Goal: Transaction & Acquisition: Purchase product/service

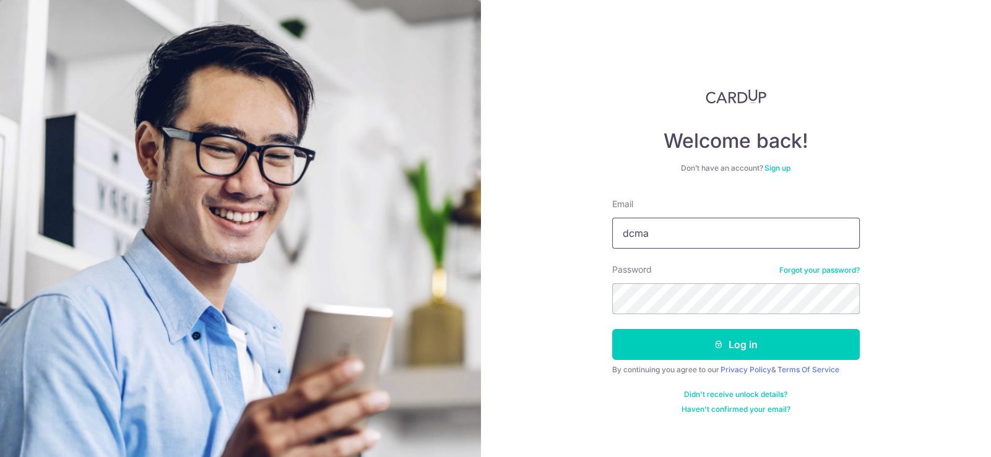
type input "[EMAIL_ADDRESS][DOMAIN_NAME]"
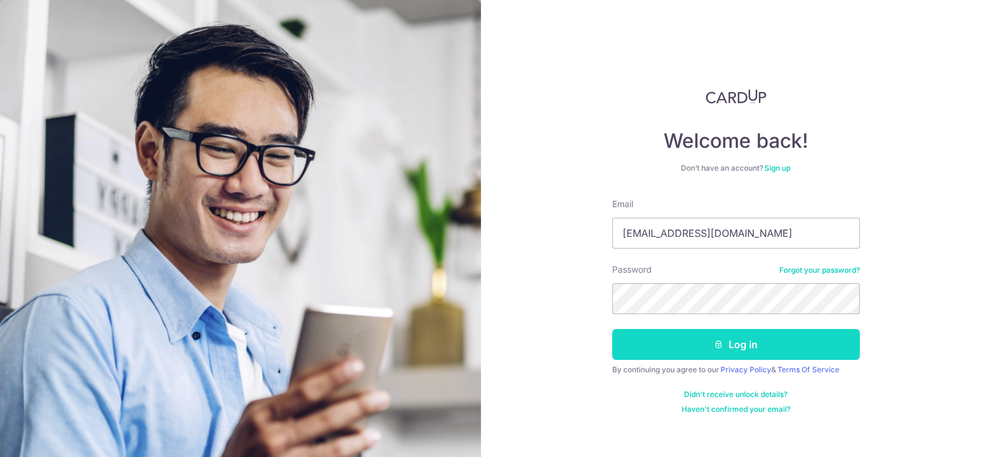
click at [746, 349] on button "Log in" at bounding box center [735, 344] width 247 height 31
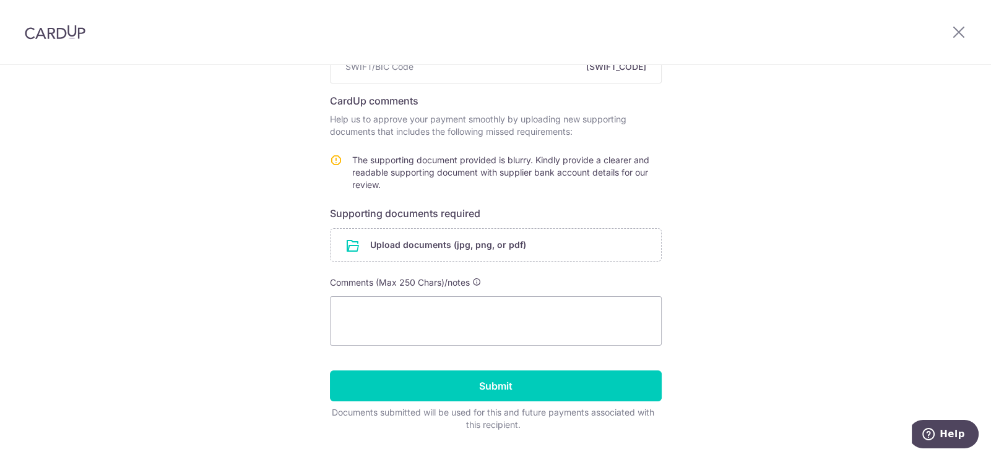
scroll to position [91, 0]
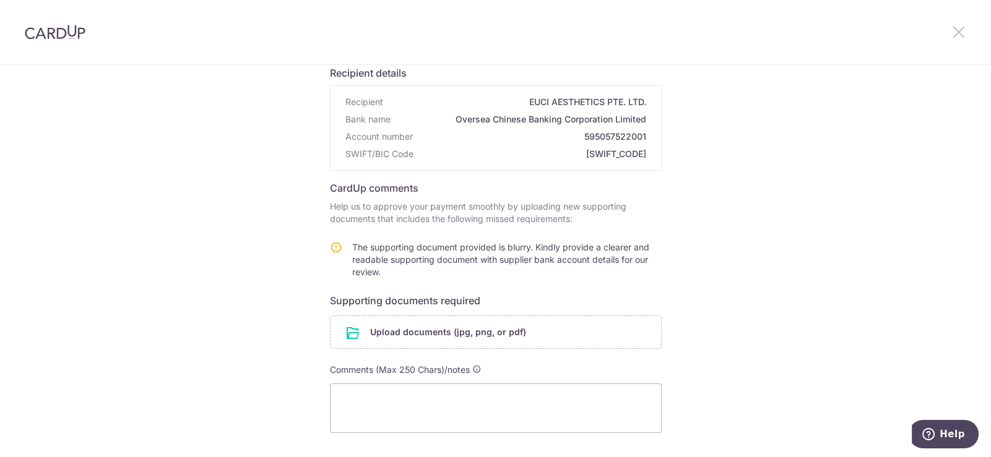
click at [953, 32] on icon at bounding box center [958, 31] width 15 height 15
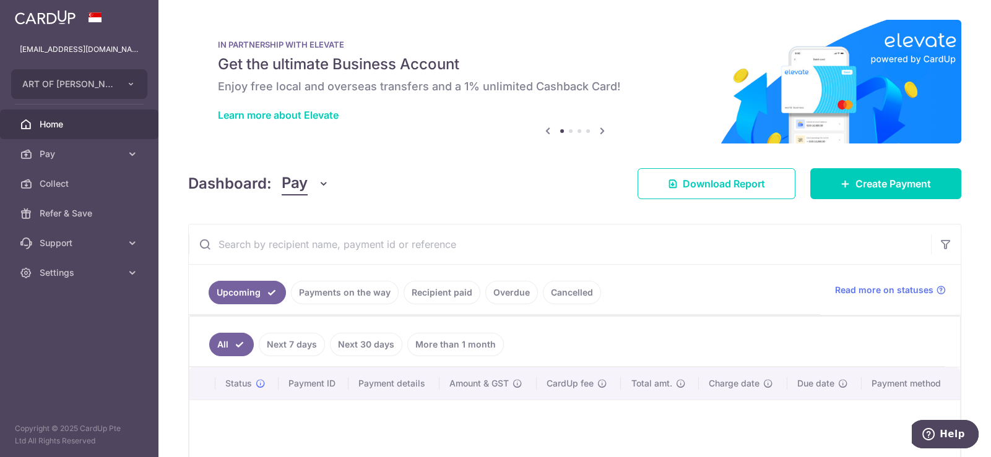
click at [340, 295] on link "Payments on the way" at bounding box center [345, 293] width 108 height 24
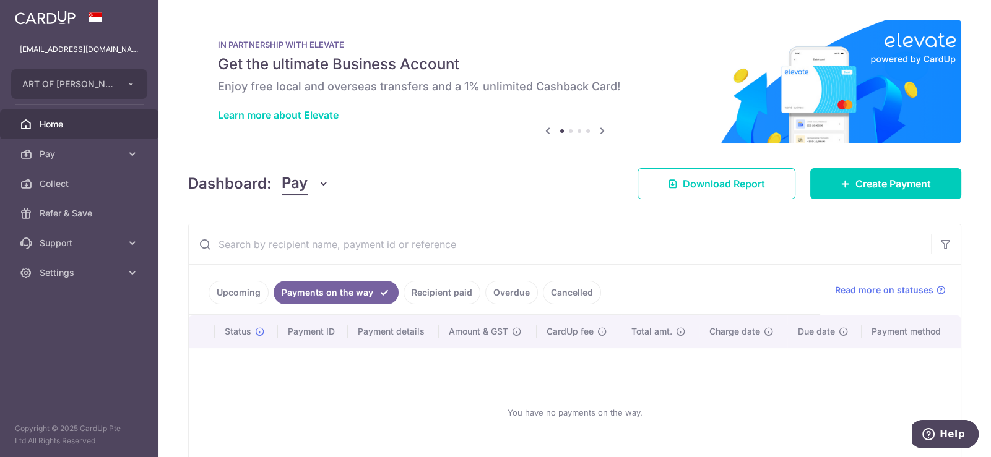
click at [431, 291] on link "Recipient paid" at bounding box center [441, 293] width 77 height 24
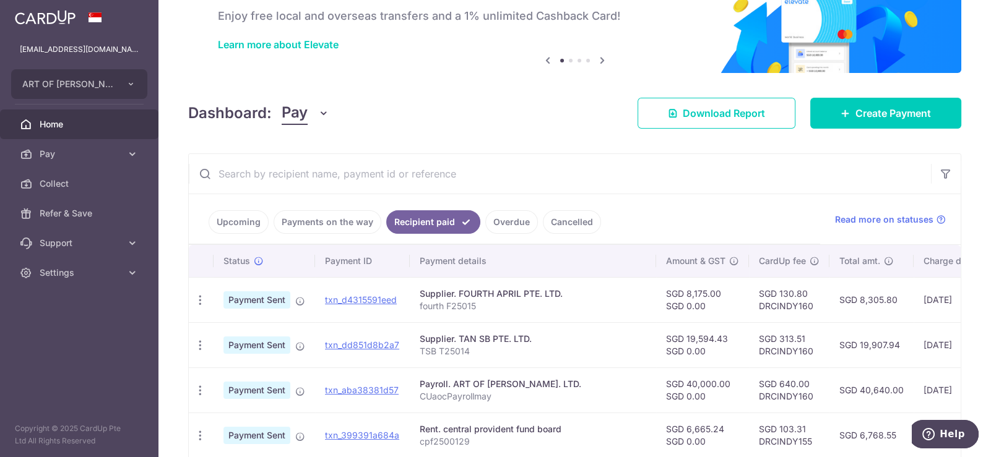
scroll to position [70, 0]
click at [299, 219] on link "Payments on the way" at bounding box center [327, 223] width 108 height 24
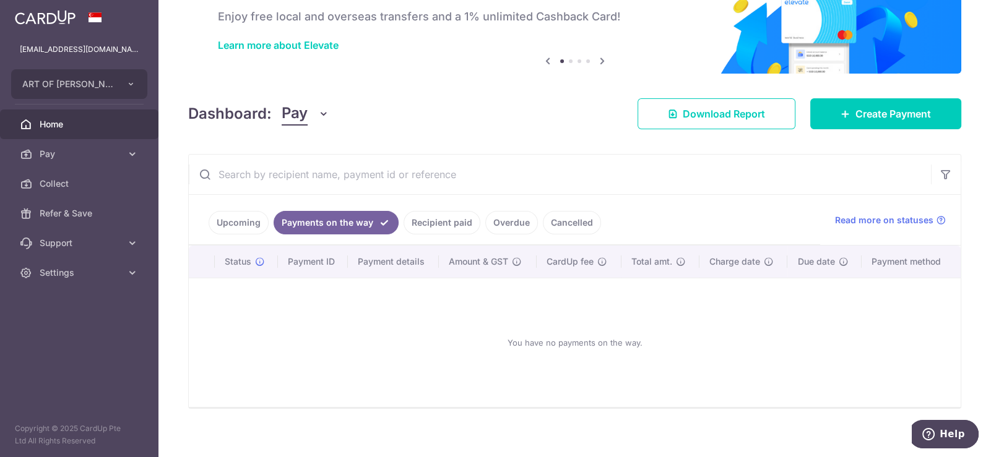
click at [512, 225] on link "Overdue" at bounding box center [511, 223] width 53 height 24
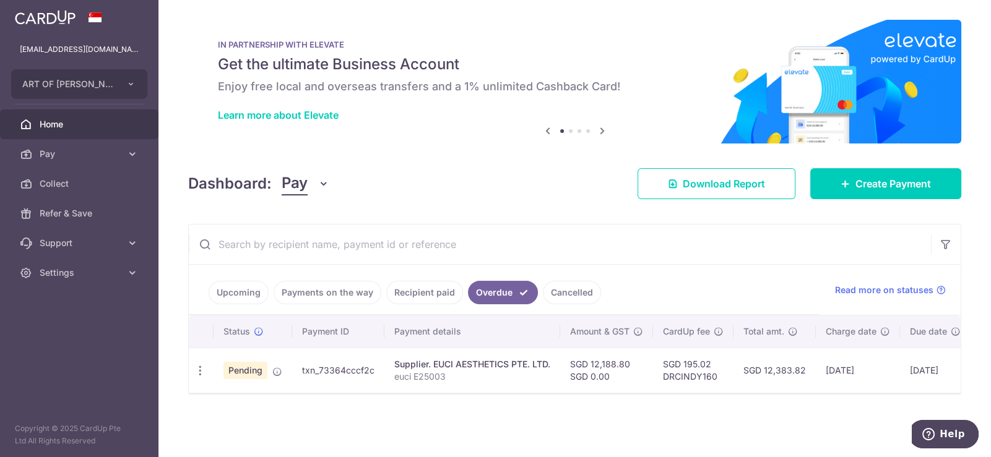
scroll to position [0, 0]
click at [571, 287] on link "Cancelled" at bounding box center [572, 293] width 58 height 24
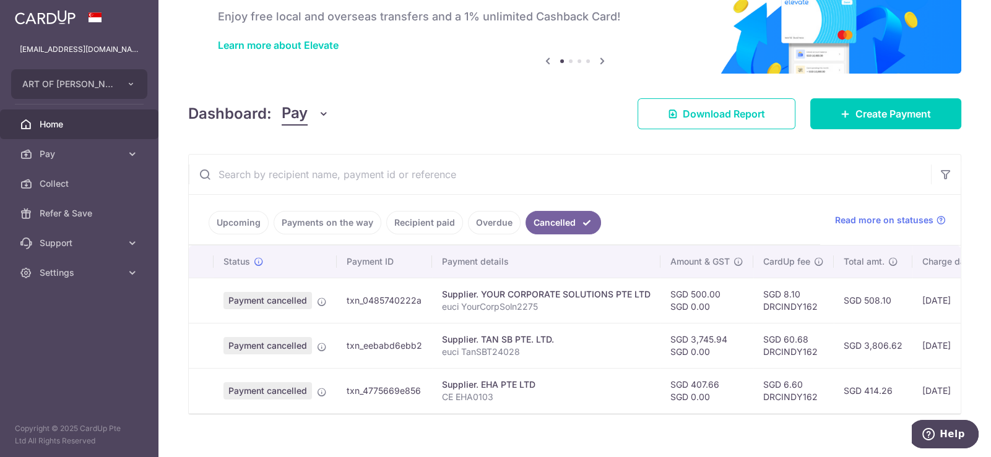
click at [491, 220] on link "Overdue" at bounding box center [494, 223] width 53 height 24
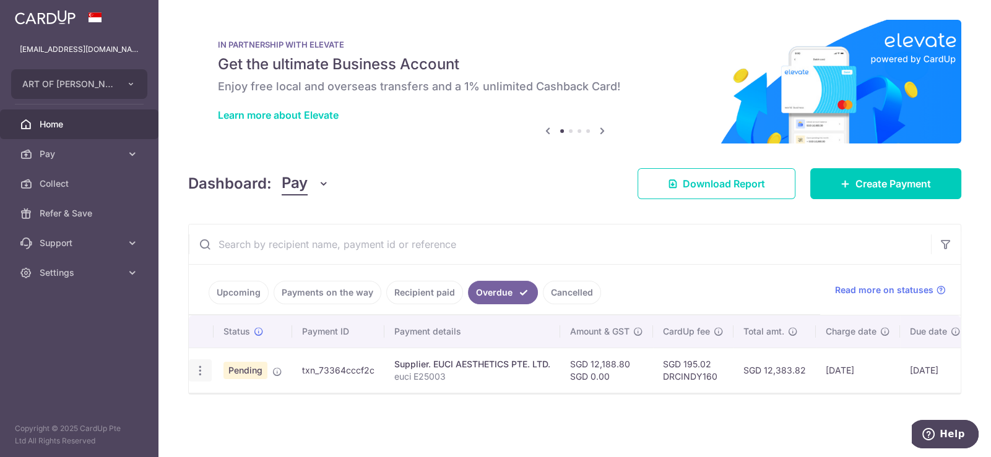
click at [195, 372] on icon "button" at bounding box center [200, 370] width 13 height 13
click at [250, 406] on span "Update payment" at bounding box center [266, 404] width 84 height 15
radio input "true"
type input "12,188.80"
type input "0.00"
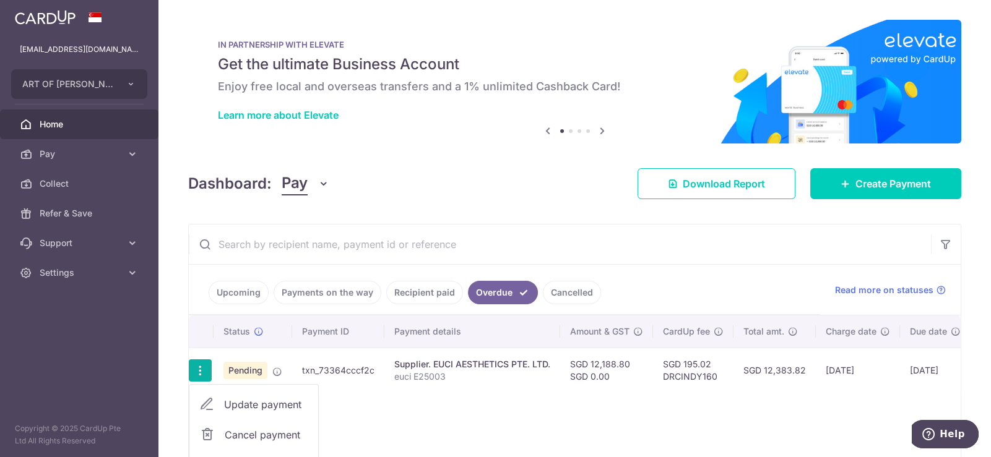
type input "05/09/2025"
type input "euci E25003"
type input "art euci E25003"
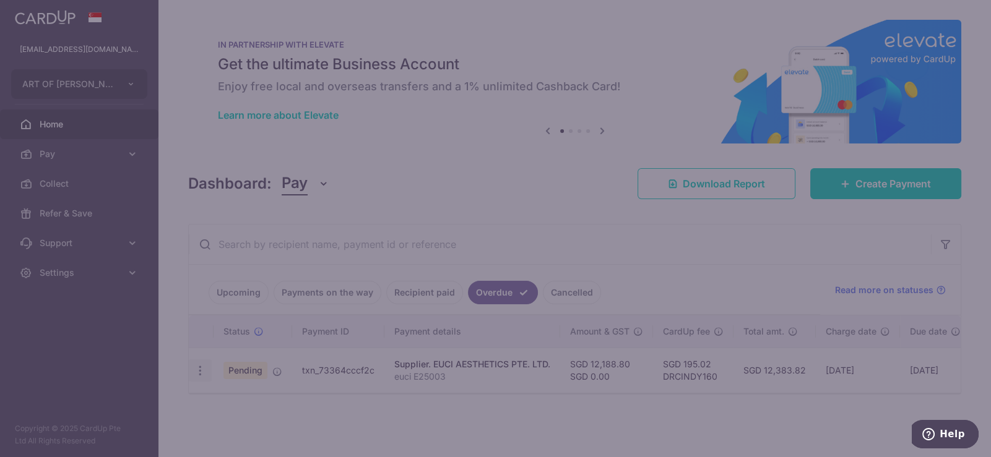
type input "DRCINDY160"
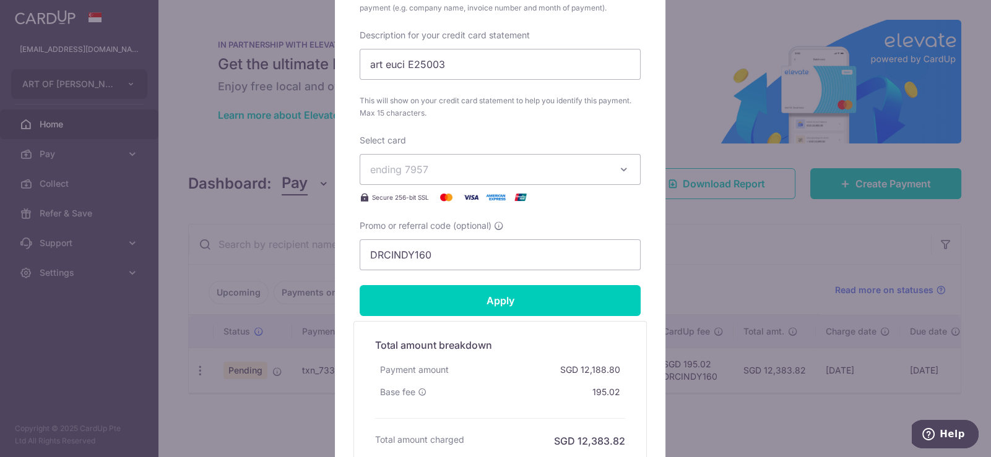
scroll to position [568, 0]
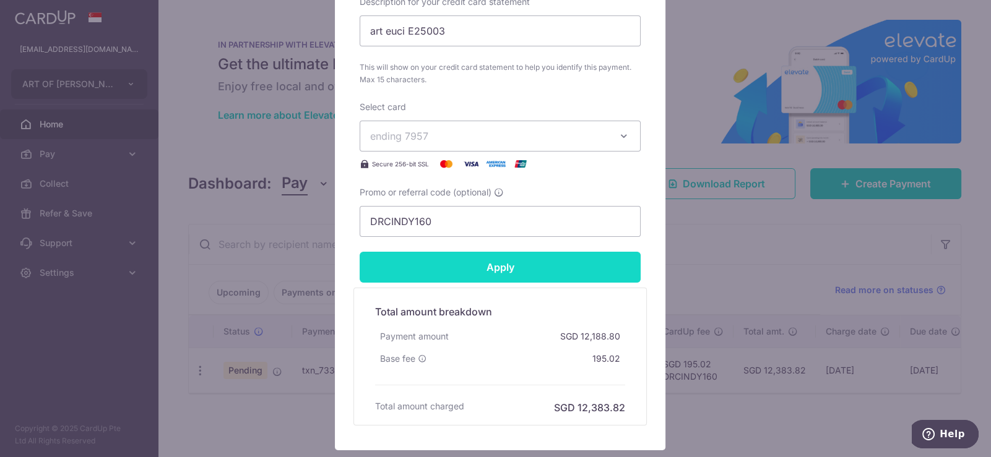
click at [511, 268] on input "Apply" at bounding box center [499, 267] width 281 height 31
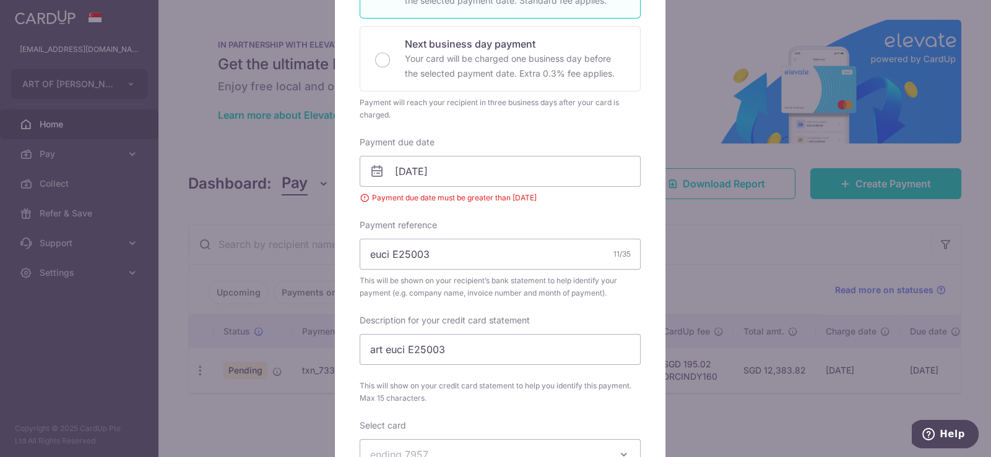
scroll to position [269, 0]
click at [447, 176] on input "05/09/2025" at bounding box center [499, 168] width 281 height 31
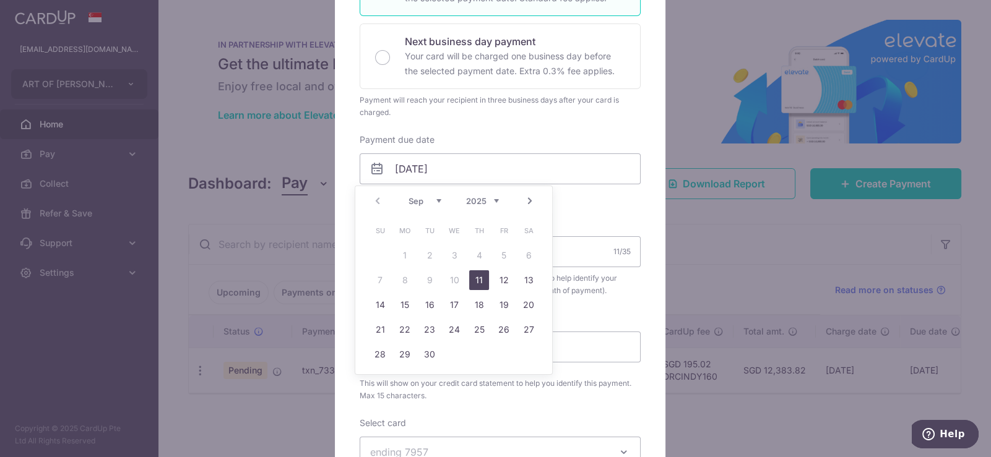
click at [476, 281] on link "11" at bounding box center [479, 280] width 20 height 20
type input "11/09/2025"
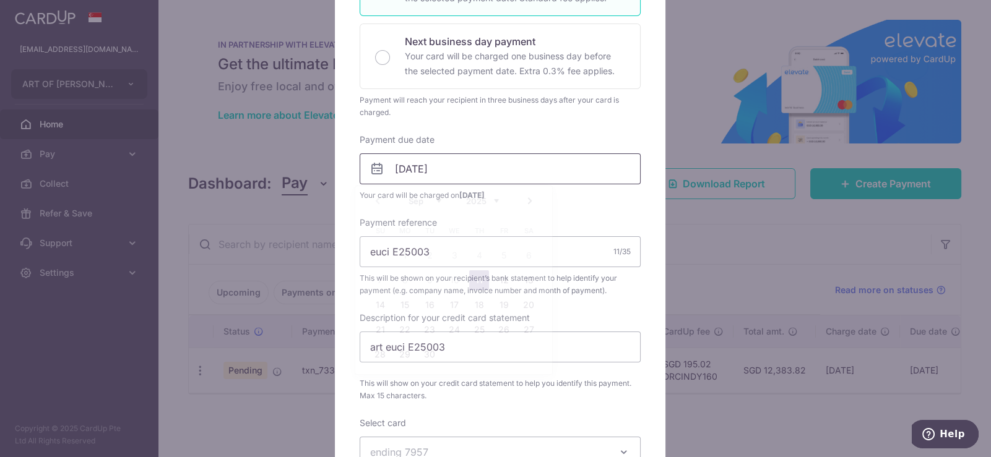
click at [403, 170] on input "11/09/2025" at bounding box center [499, 168] width 281 height 31
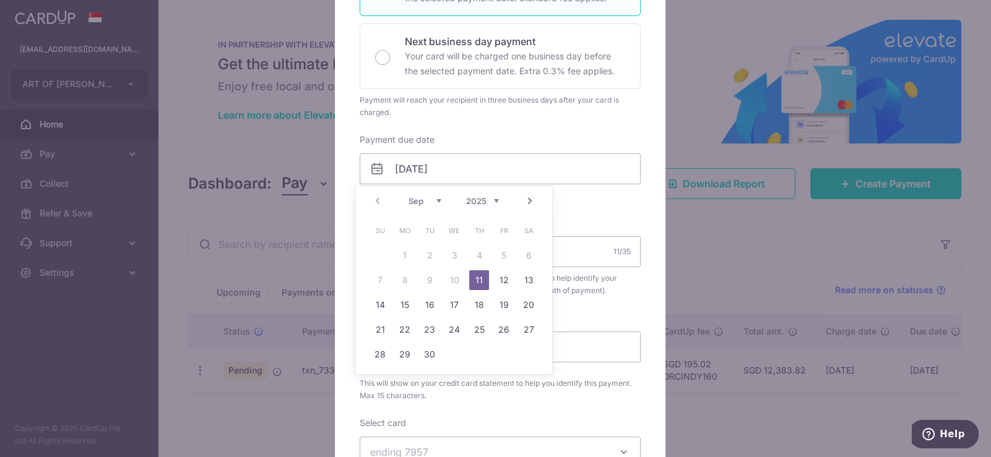
click at [481, 279] on link "11" at bounding box center [479, 280] width 20 height 20
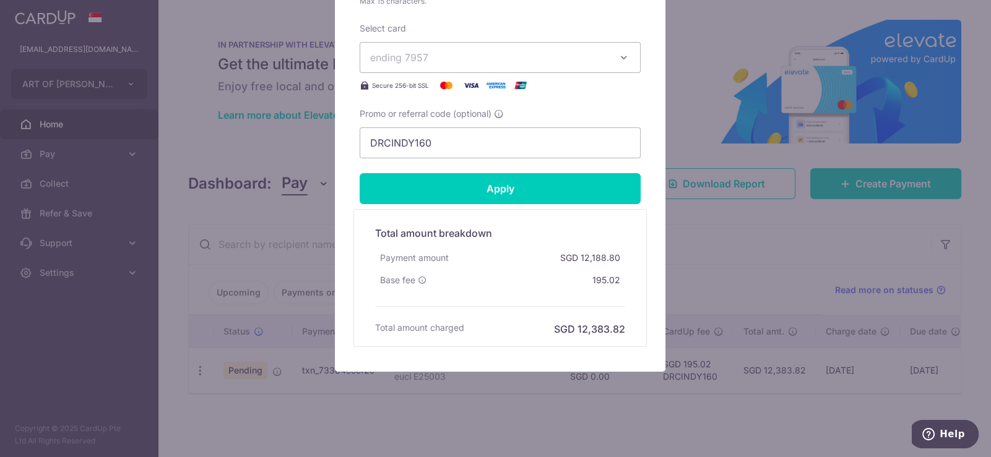
scroll to position [666, 0]
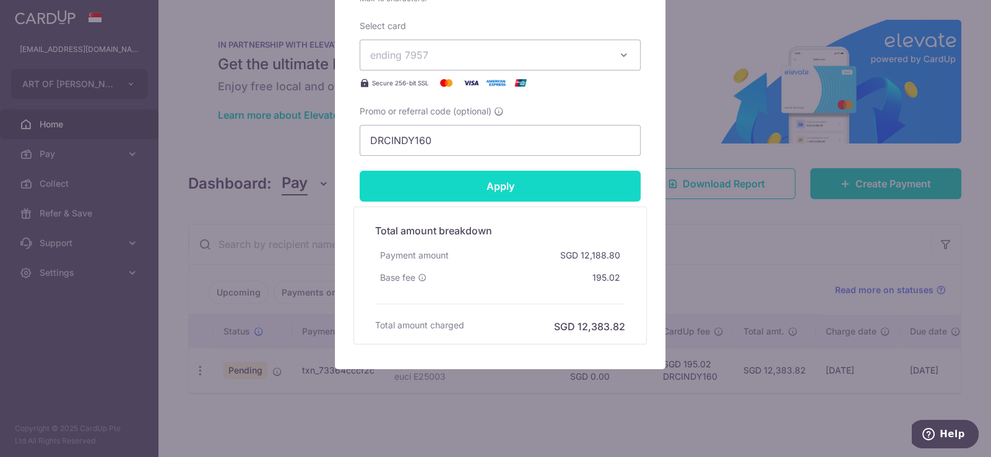
click at [473, 189] on input "Apply" at bounding box center [499, 186] width 281 height 31
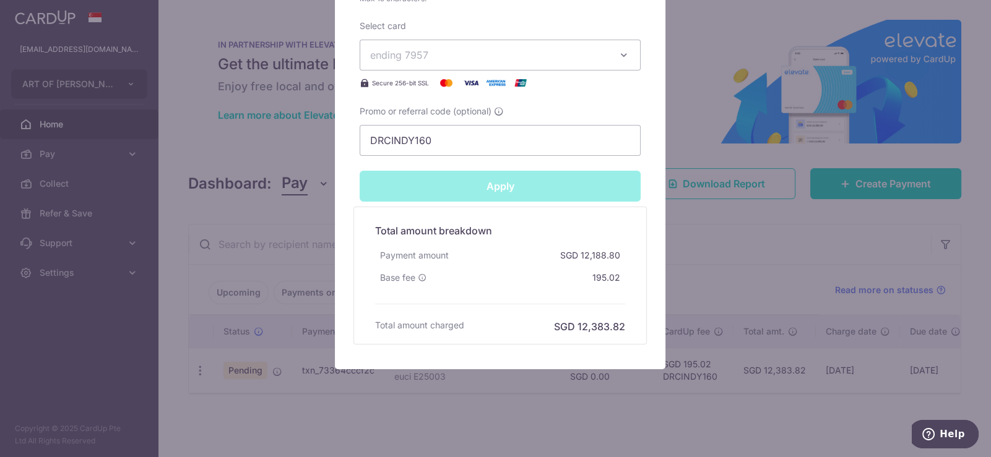
type input "Successfully Applied"
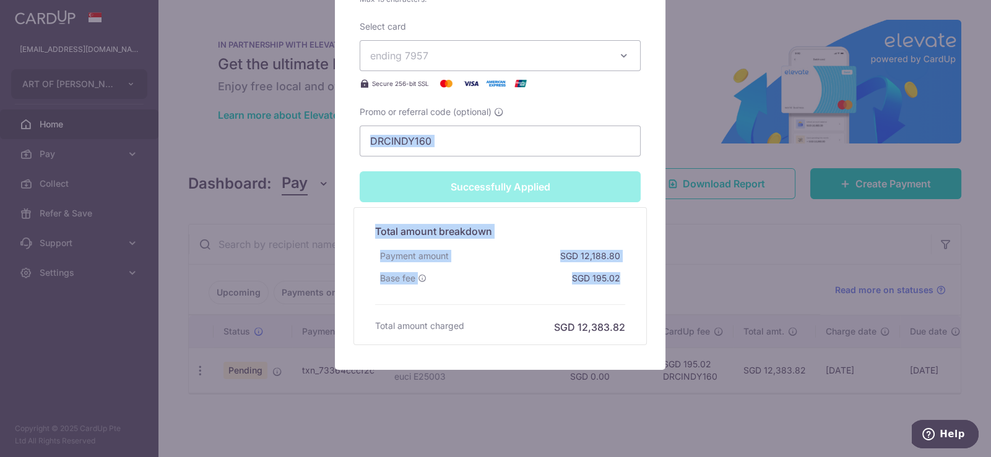
drag, startPoint x: 980, startPoint y: 292, endPoint x: 980, endPoint y: 171, distance: 121.3
click at [973, 146] on div "Edit payment By clicking apply, you will make changes to all payments to EUCI A…" at bounding box center [495, 228] width 991 height 457
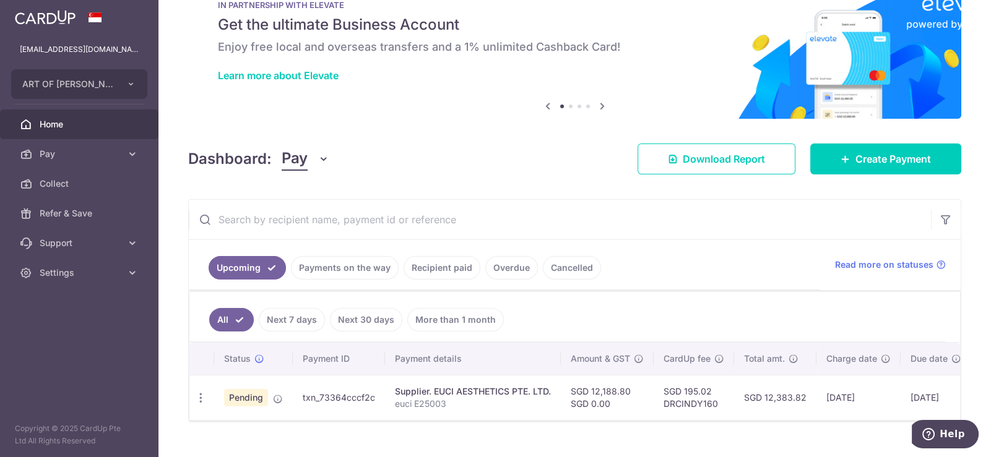
scroll to position [67, 0]
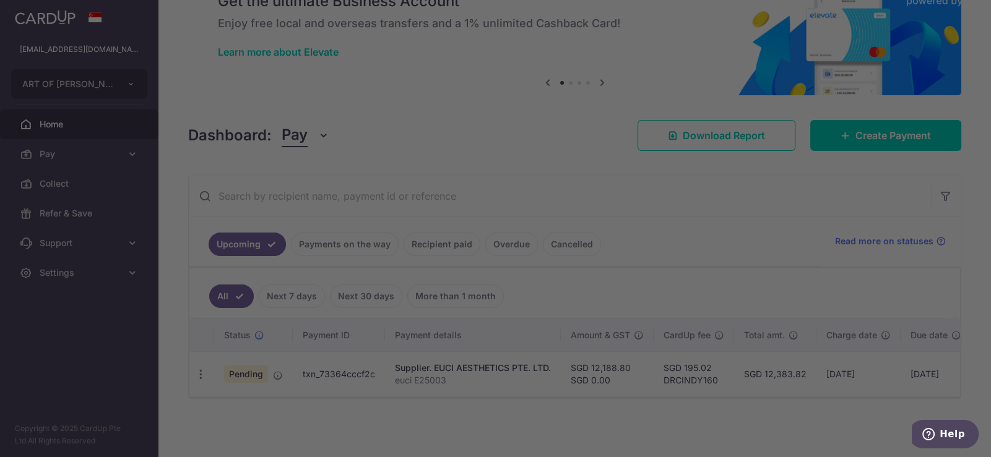
click at [199, 368] on div at bounding box center [500, 231] width 1001 height 462
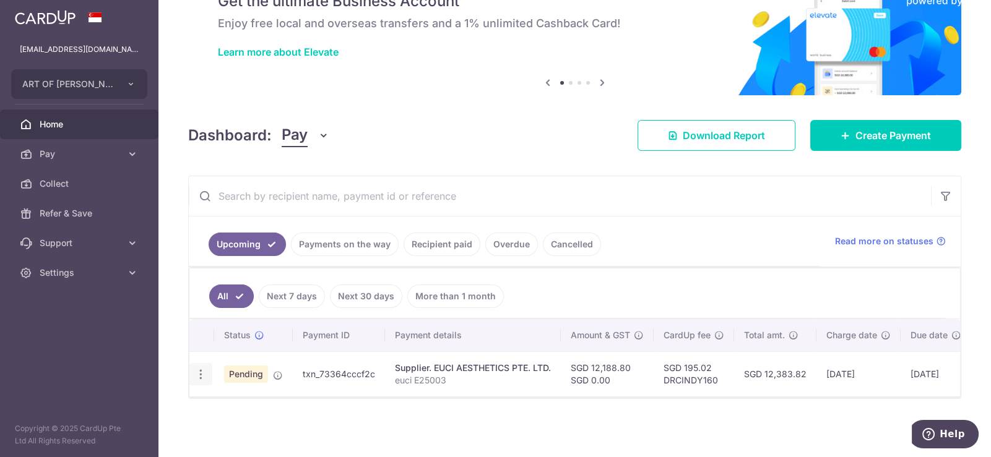
click at [196, 368] on icon "button" at bounding box center [200, 374] width 13 height 13
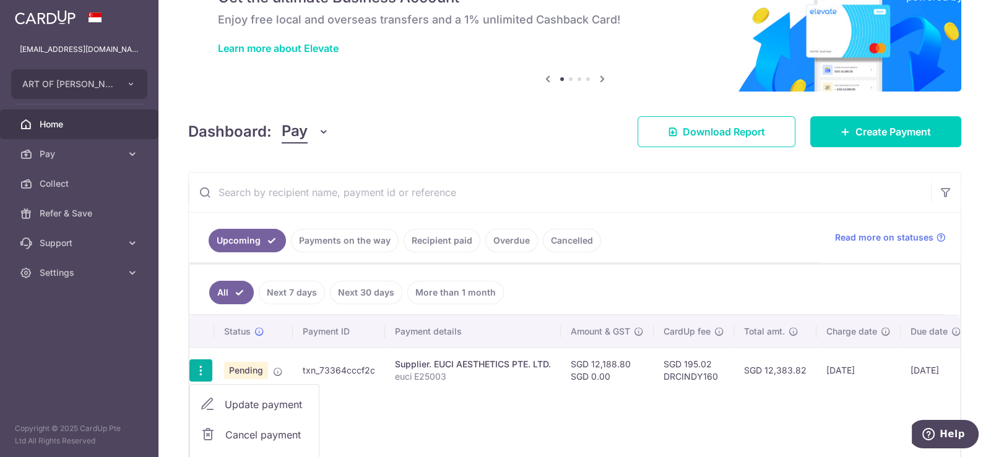
click at [269, 407] on span "Update payment" at bounding box center [267, 404] width 84 height 15
radio input "true"
type input "12,188.80"
type input "0.00"
type input "11/09/2025"
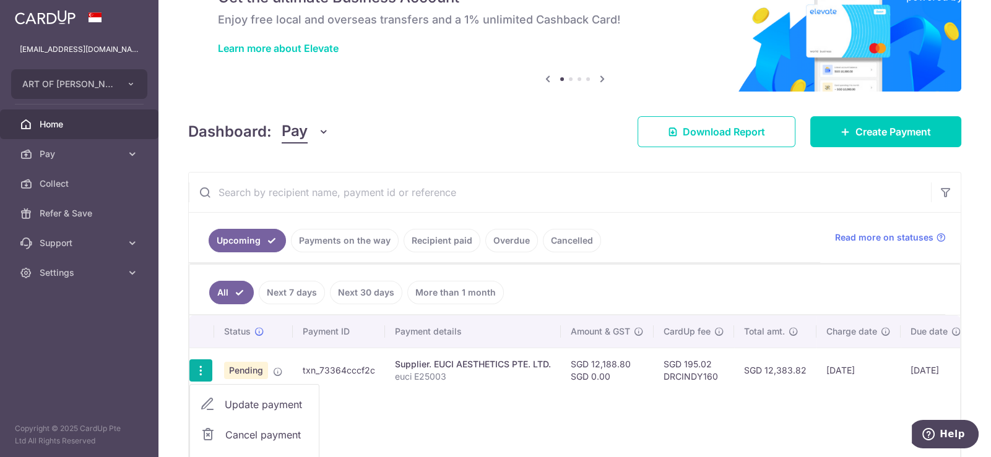
type input "euci E25003"
type input "art euci E25003"
type input "DRCINDY160"
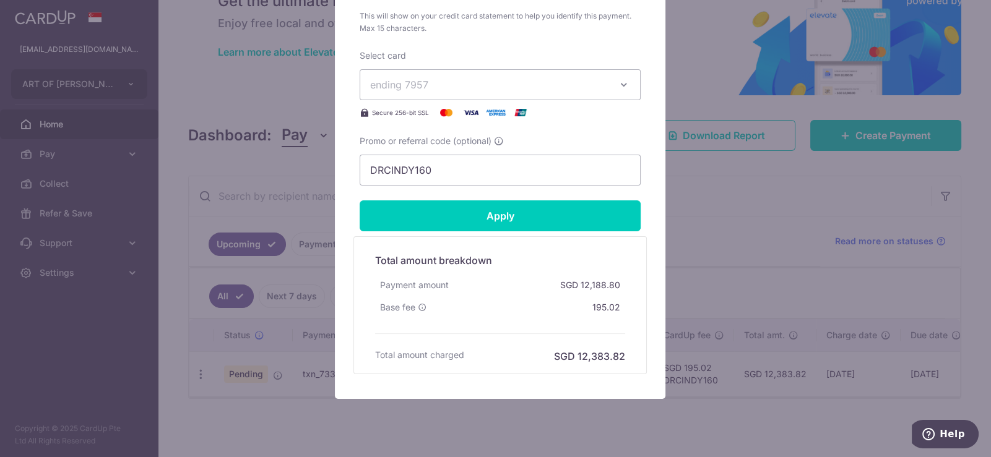
scroll to position [624, 0]
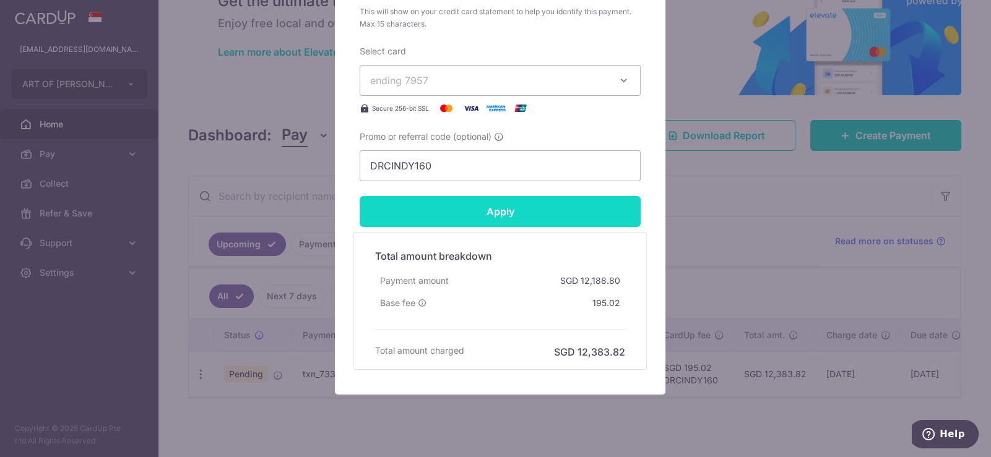
click at [502, 207] on input "Apply" at bounding box center [499, 211] width 281 height 31
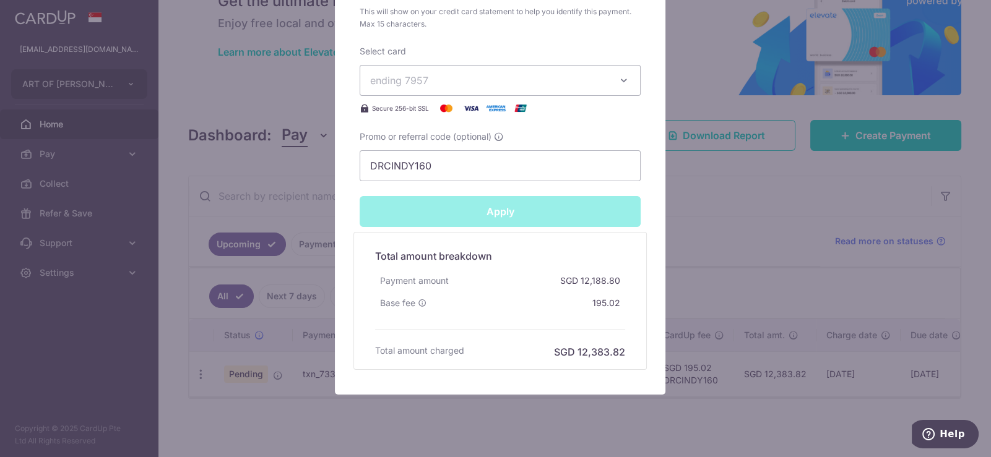
type input "Successfully Applied"
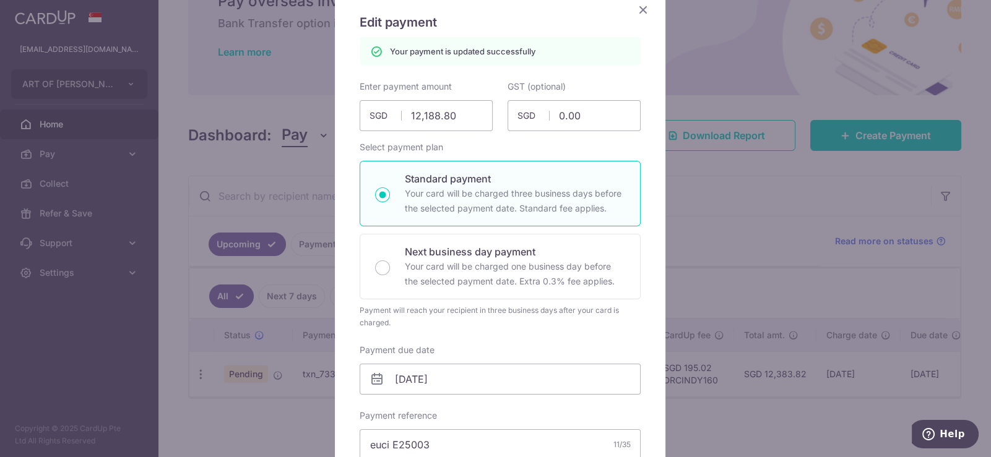
scroll to position [0, 0]
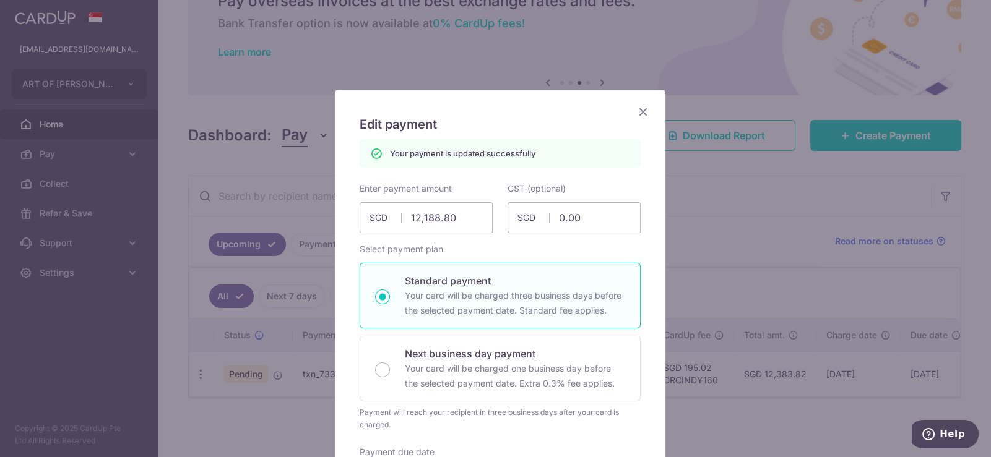
click at [640, 111] on icon "Close" at bounding box center [642, 111] width 15 height 15
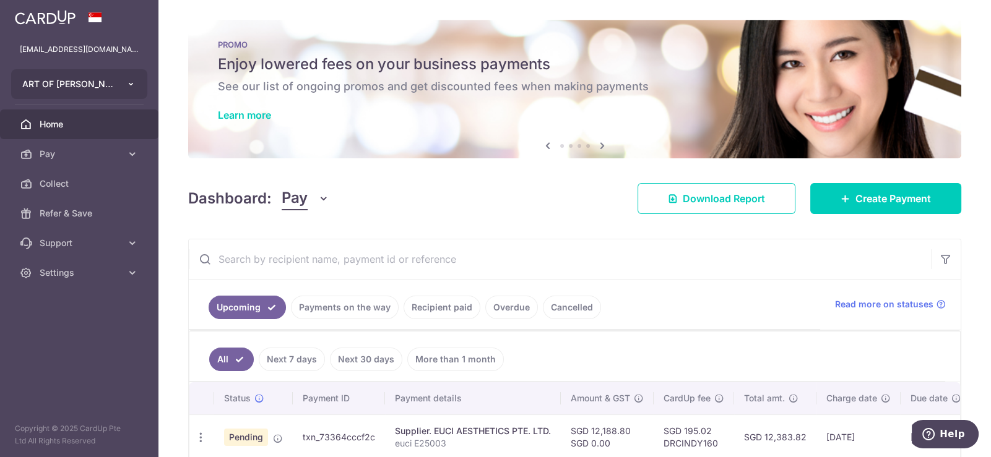
click at [126, 83] on icon "button" at bounding box center [131, 84] width 10 height 10
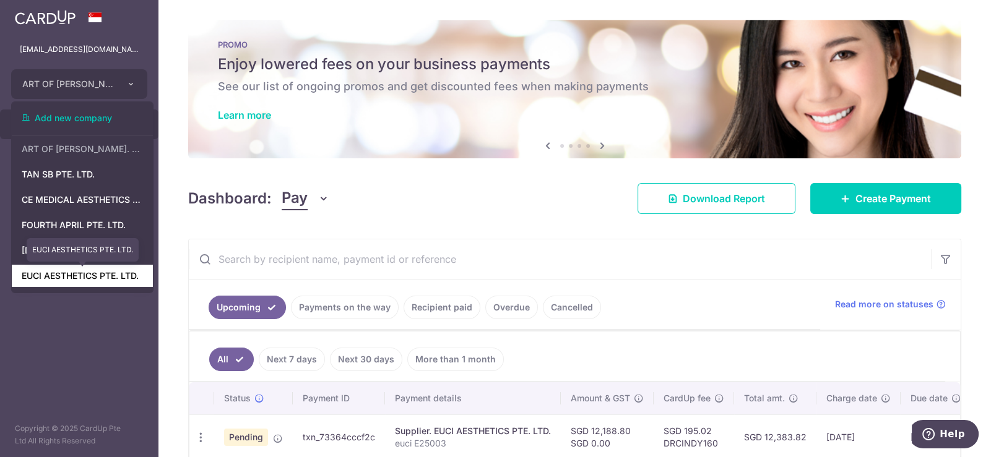
click at [98, 281] on link "EUCI AESTHETICS PTE. LTD." at bounding box center [82, 276] width 141 height 22
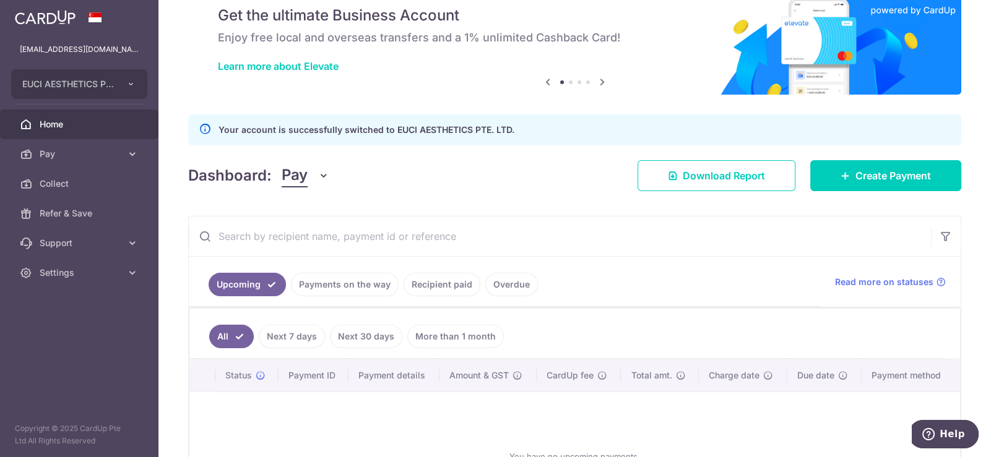
scroll to position [46, 0]
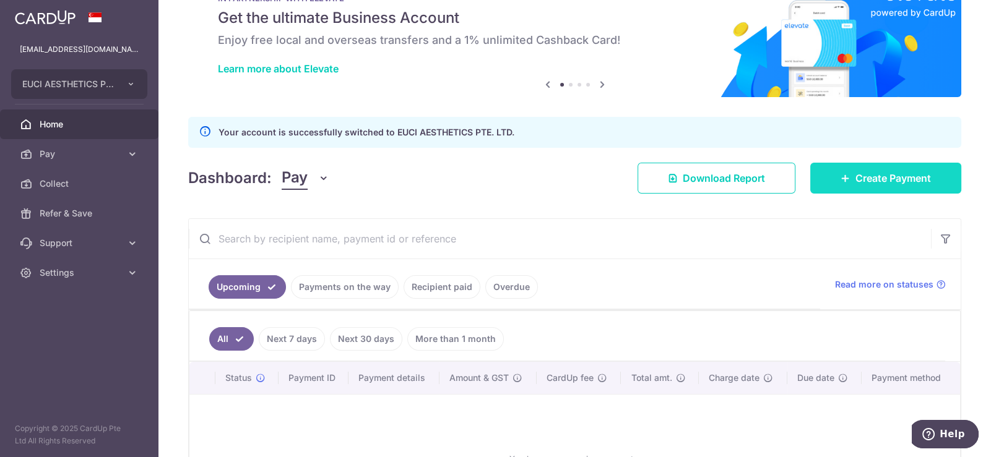
click at [873, 177] on span "Create Payment" at bounding box center [892, 178] width 75 height 15
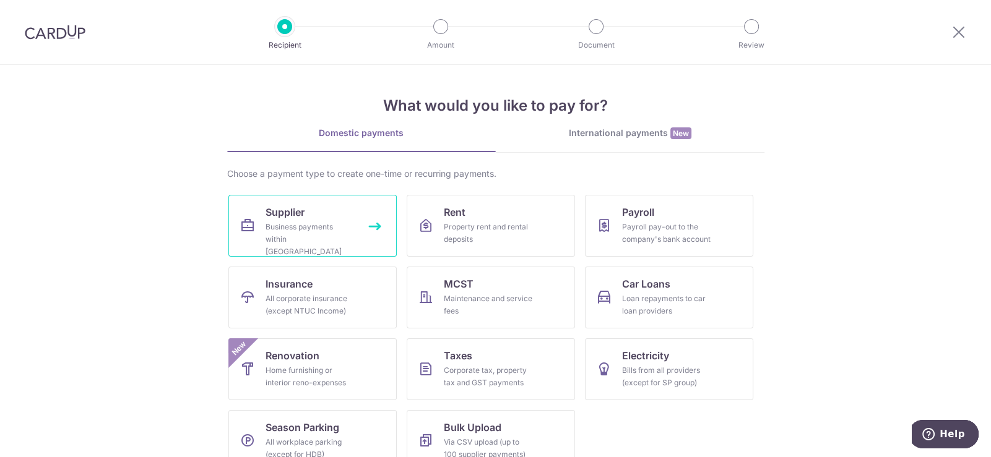
click at [282, 238] on div "Business payments within Singapore" at bounding box center [309, 239] width 89 height 37
click at [460, 238] on div "Property rent and rental deposits" at bounding box center [488, 233] width 89 height 25
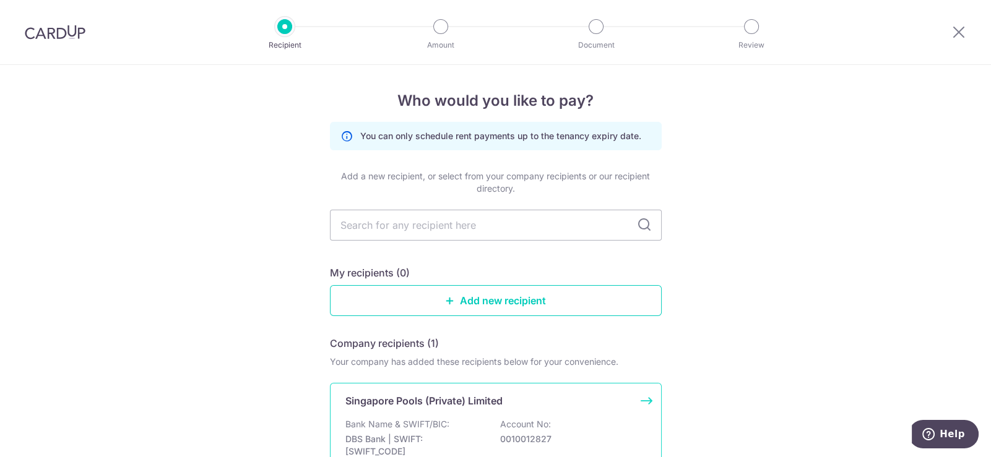
click at [430, 416] on div "Singapore Pools (Private) Limited Bank Name & SWIFT/BIC: DBS Bank | SWIFT: DBSS…" at bounding box center [496, 452] width 332 height 139
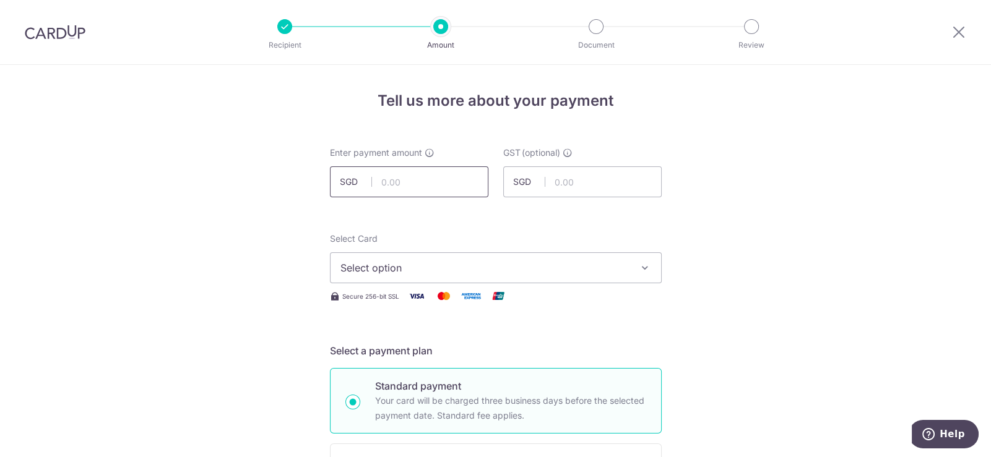
click at [417, 183] on input "text" at bounding box center [409, 181] width 158 height 31
type input "8,175.00"
click at [442, 266] on span "Select option" at bounding box center [484, 267] width 288 height 15
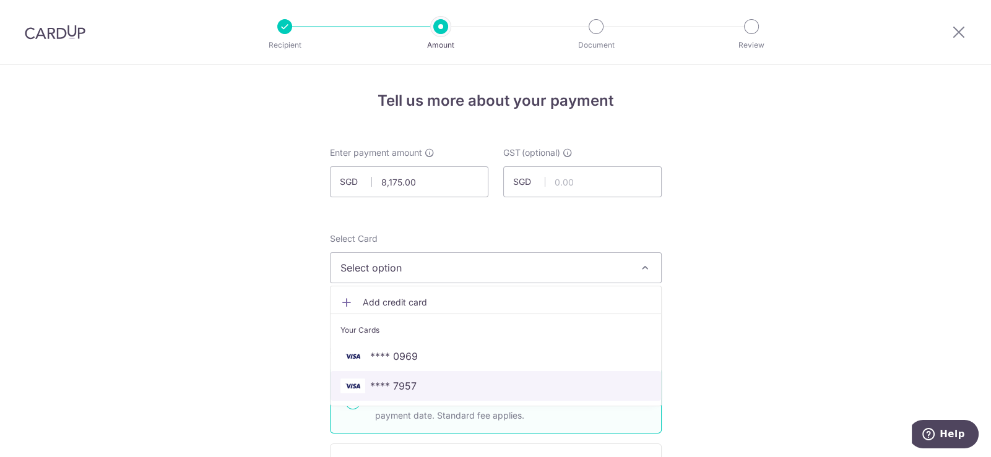
click at [418, 384] on span "**** 7957" at bounding box center [495, 386] width 311 height 15
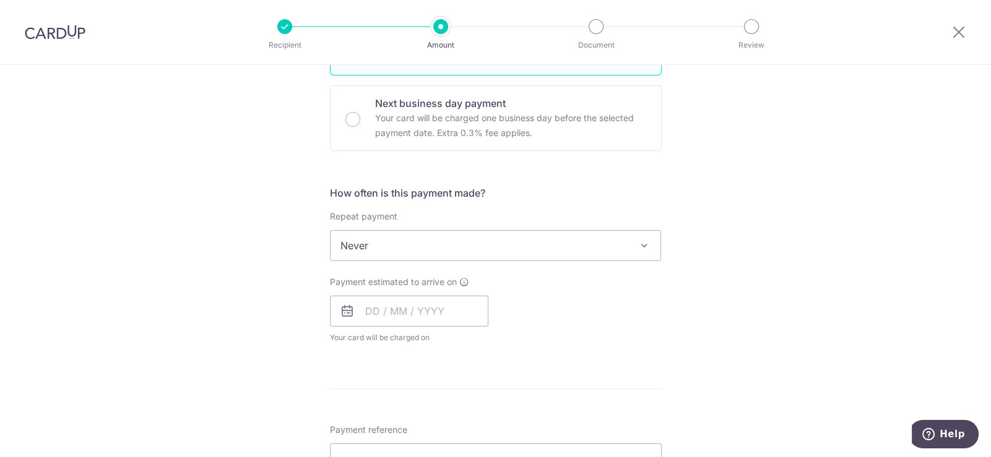
scroll to position [371, 0]
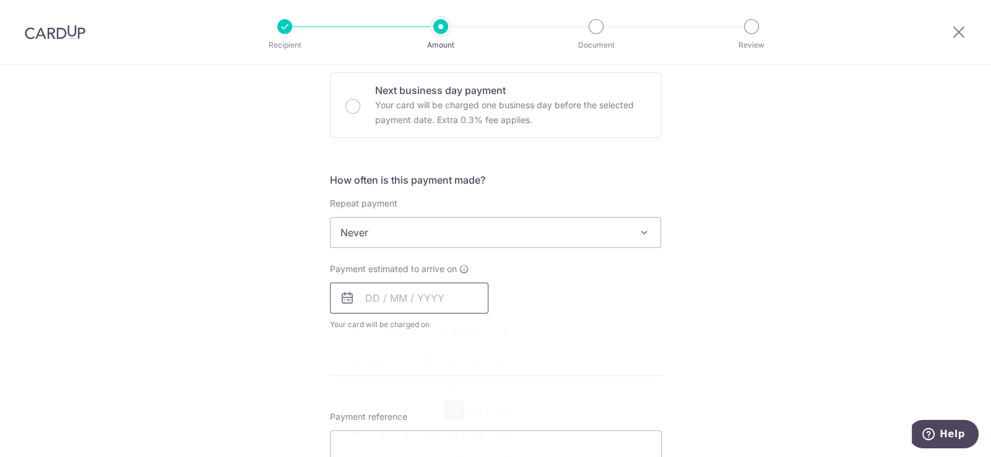
click at [413, 300] on input "text" at bounding box center [409, 298] width 158 height 31
click at [473, 411] on link "12" at bounding box center [479, 411] width 20 height 20
type input "12/09/2025"
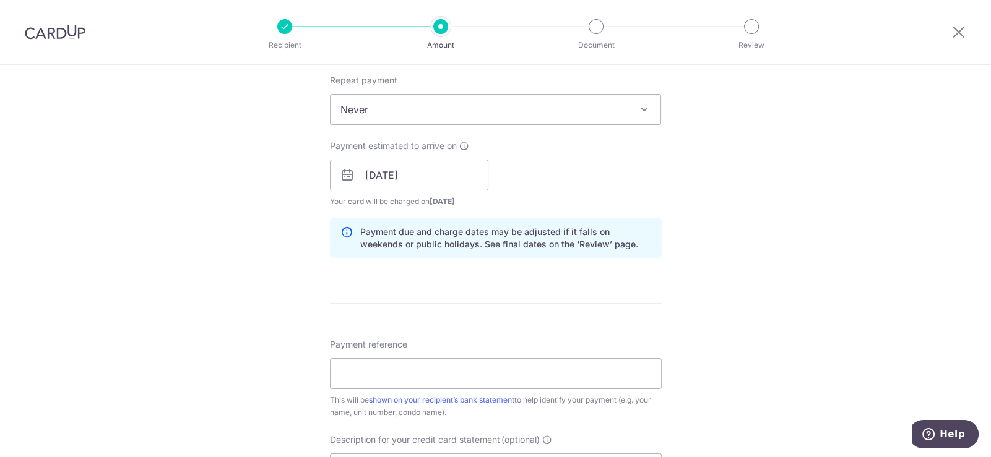
scroll to position [556, 0]
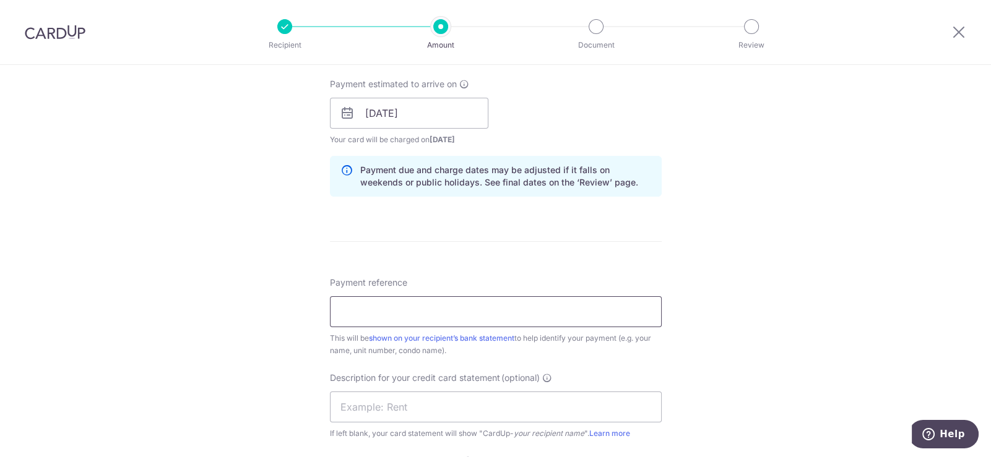
click at [482, 314] on input "Payment reference" at bounding box center [496, 311] width 332 height 31
drag, startPoint x: 484, startPoint y: 312, endPoint x: 297, endPoint y: 327, distance: 187.5
click at [297, 327] on div "Tell us more about your payment Enter payment amount SGD 8,175.00 8175.00 GST (…" at bounding box center [495, 135] width 991 height 1253
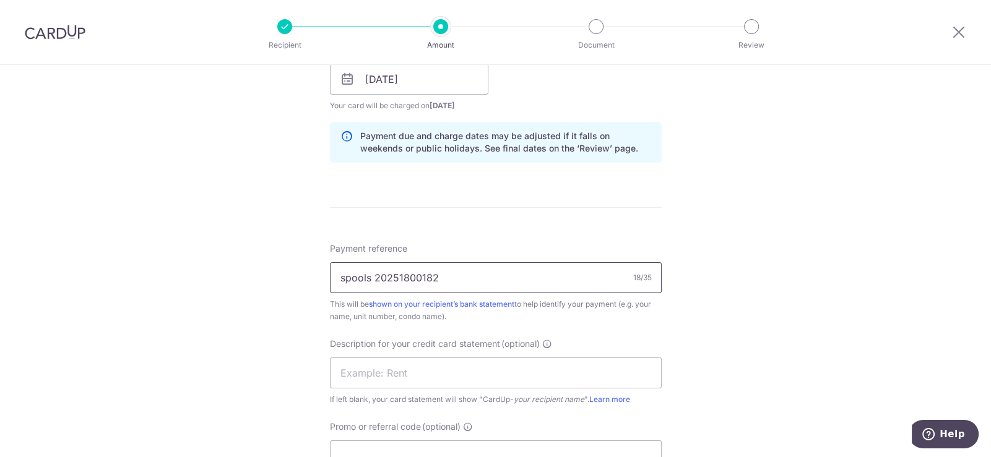
scroll to position [618, 0]
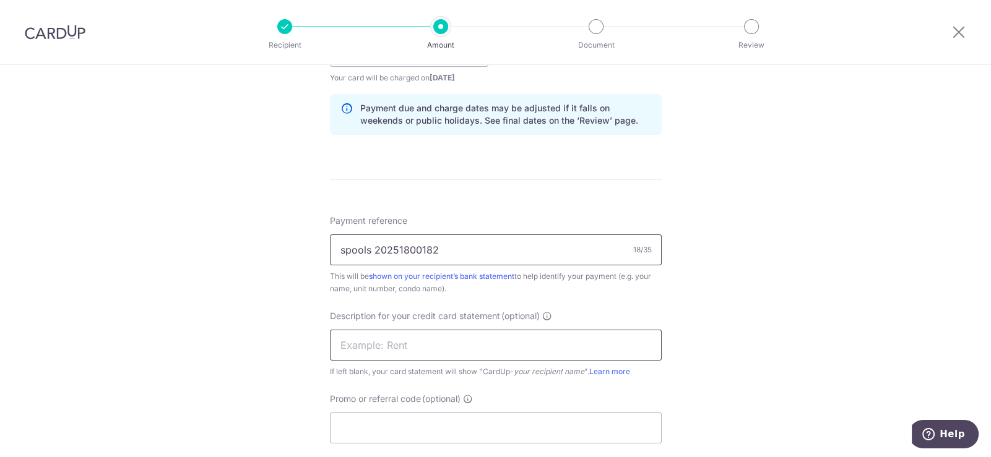
type input "spools 20251800182"
click at [408, 352] on input "text" at bounding box center [496, 345] width 332 height 31
paste input "spools 202"
drag, startPoint x: 416, startPoint y: 343, endPoint x: 389, endPoint y: 345, distance: 26.7
click at [389, 345] on input "euci spools 202" at bounding box center [496, 345] width 332 height 31
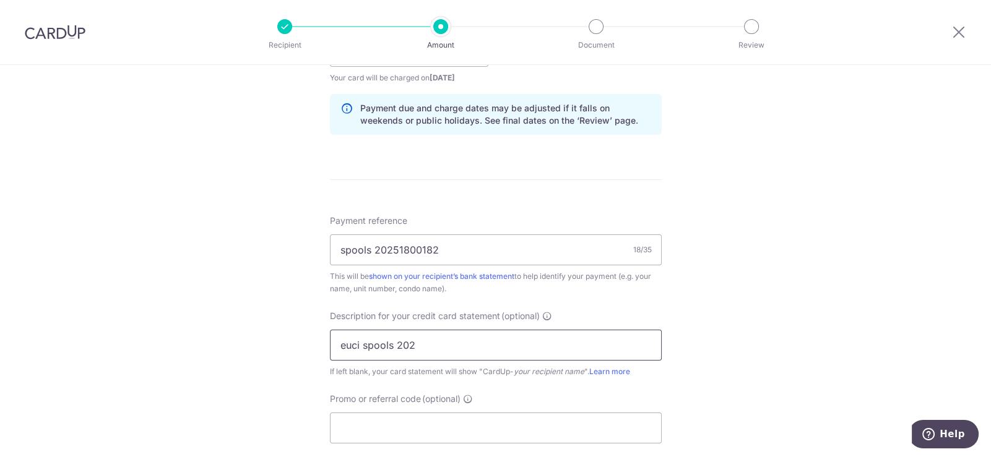
click at [393, 346] on input "euci spools 202" at bounding box center [496, 345] width 332 height 31
drag, startPoint x: 416, startPoint y: 345, endPoint x: 394, endPoint y: 345, distance: 21.7
click at [394, 345] on input "euci spools 202" at bounding box center [496, 345] width 332 height 31
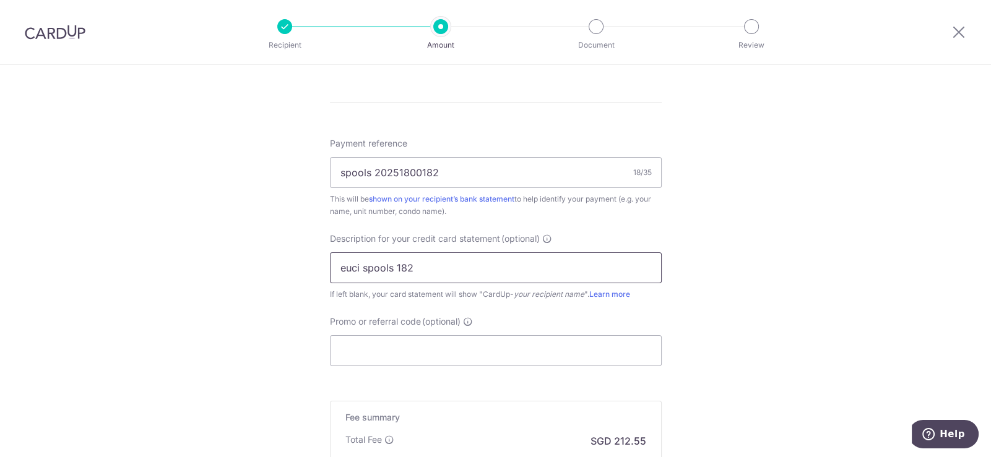
scroll to position [742, 0]
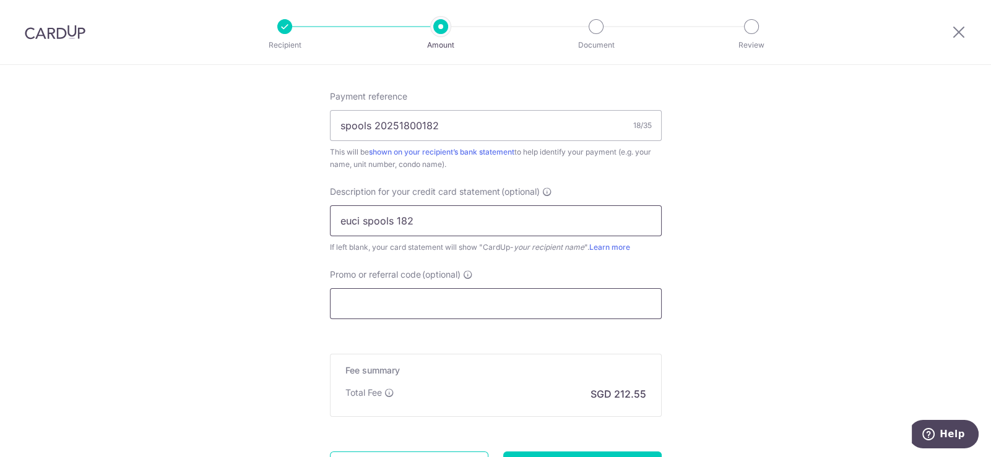
type input "euci spools 182"
click at [434, 316] on input "Promo or referral code (optional)" at bounding box center [496, 303] width 332 height 31
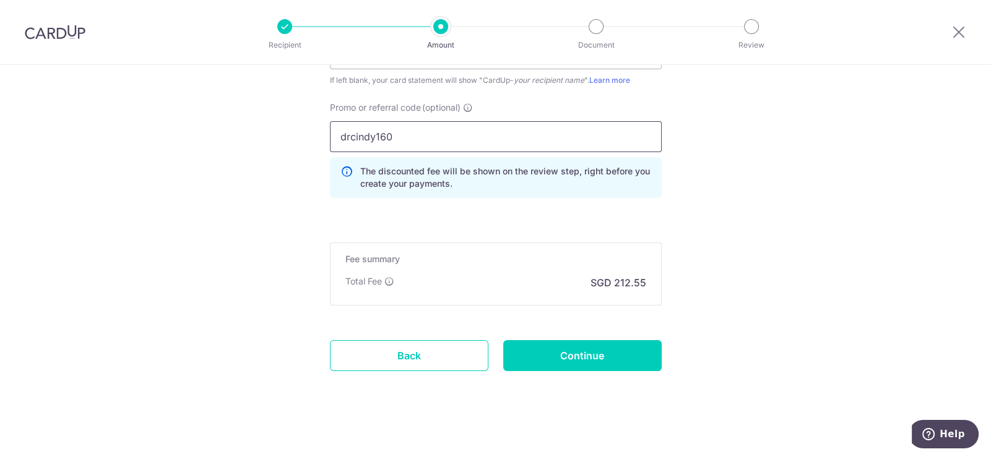
scroll to position [914, 0]
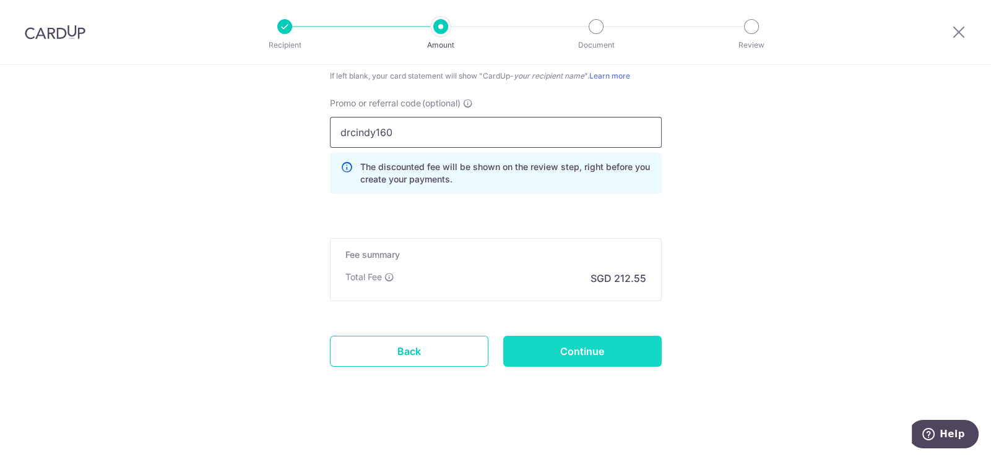
type input "drcindy160"
click at [595, 350] on input "Continue" at bounding box center [582, 351] width 158 height 31
type input "Create Schedule"
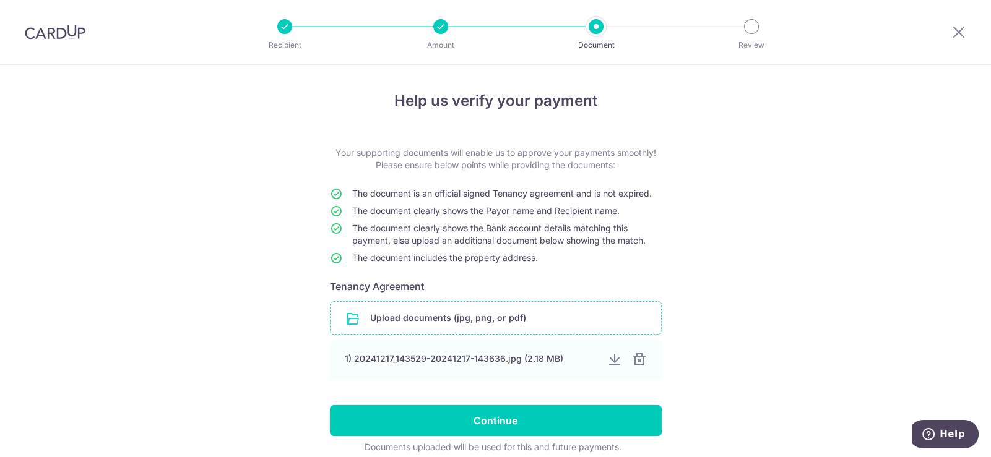
click at [484, 314] on input "file" at bounding box center [495, 318] width 330 height 32
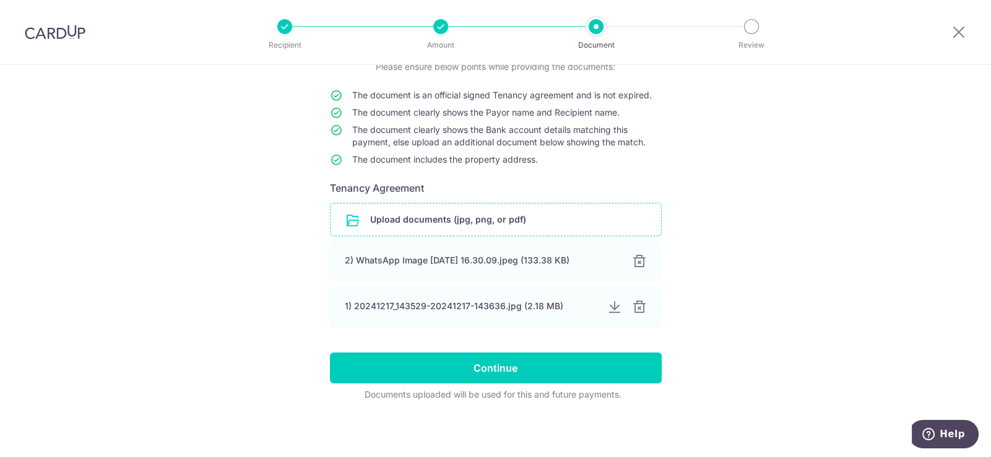
scroll to position [99, 0]
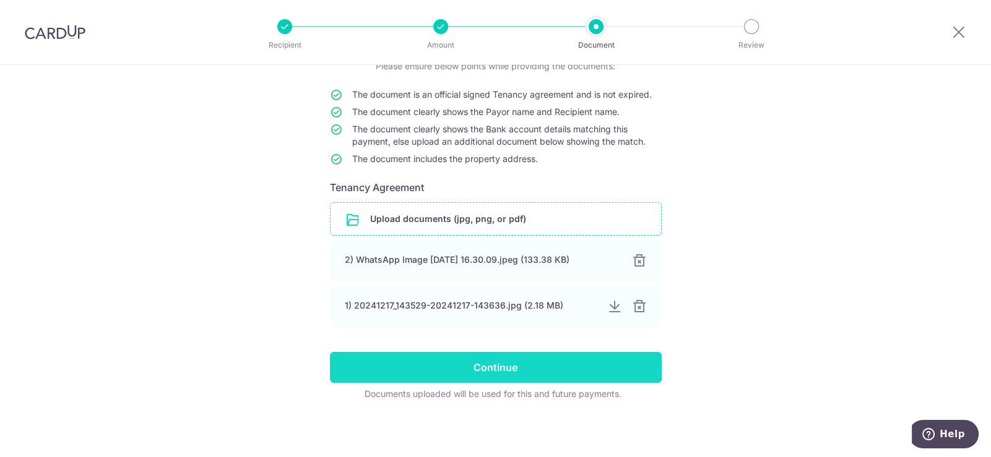
click at [532, 376] on input "Continue" at bounding box center [496, 367] width 332 height 31
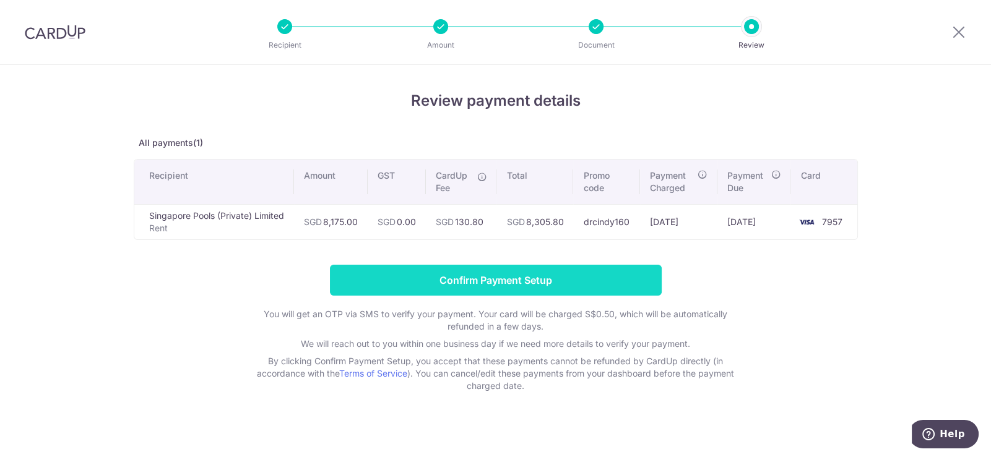
click at [509, 275] on input "Confirm Payment Setup" at bounding box center [496, 280] width 332 height 31
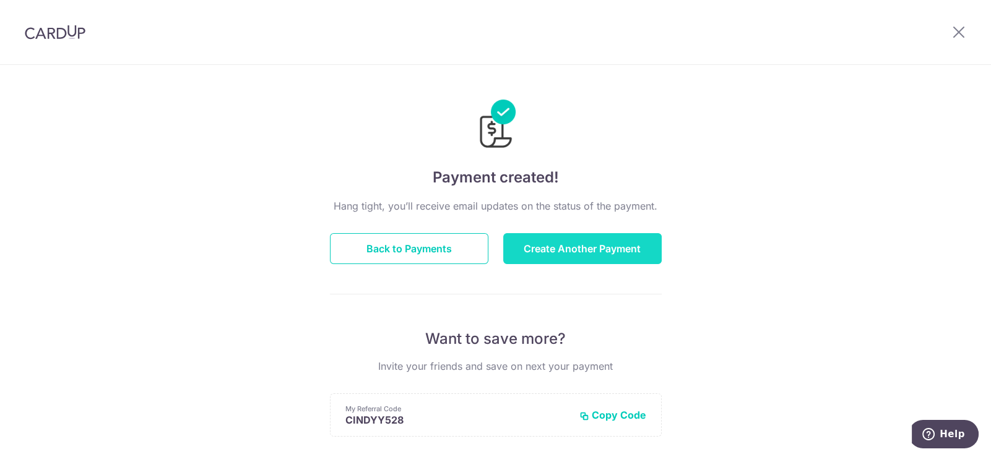
click at [566, 249] on button "Create Another Payment" at bounding box center [582, 248] width 158 height 31
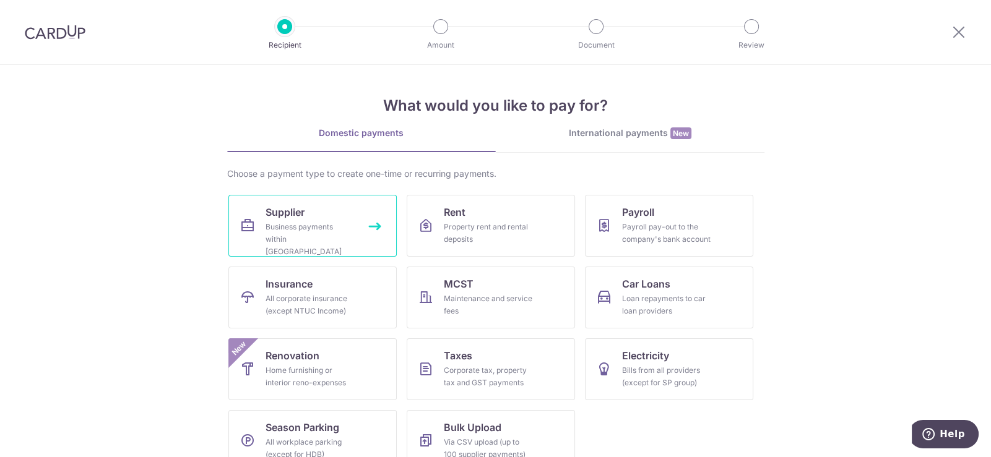
click at [294, 230] on div "Business payments within [GEOGRAPHIC_DATA]" at bounding box center [309, 239] width 89 height 37
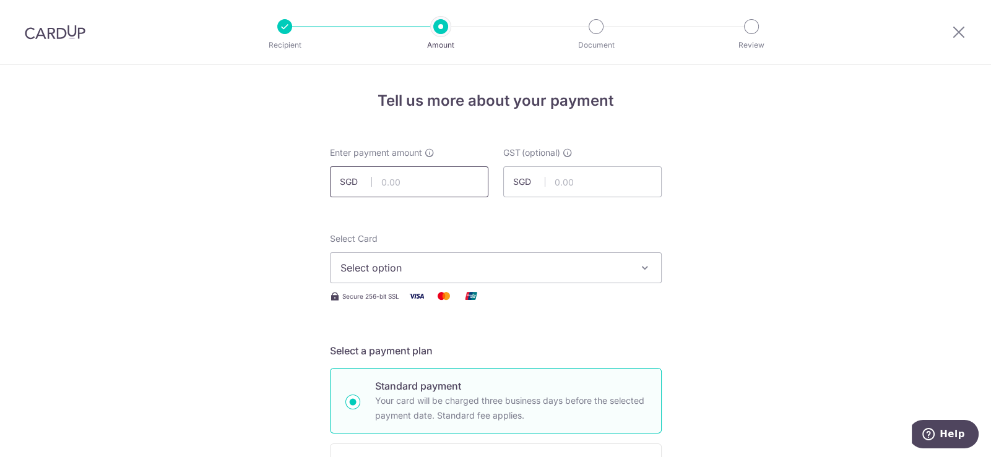
click at [400, 183] on input "text" at bounding box center [409, 181] width 158 height 31
type input "13,850.54"
click at [557, 267] on span "Select option" at bounding box center [484, 267] width 288 height 15
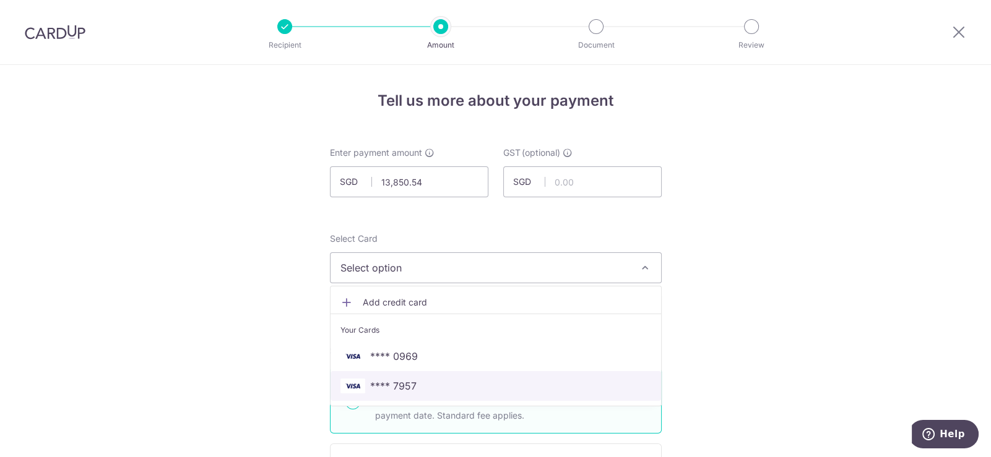
click at [395, 388] on span "**** 7957" at bounding box center [393, 386] width 46 height 15
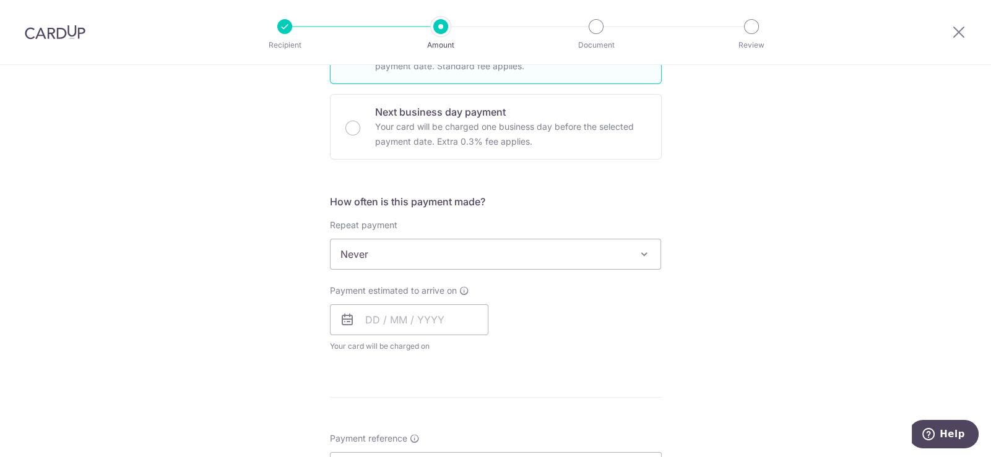
scroll to position [371, 0]
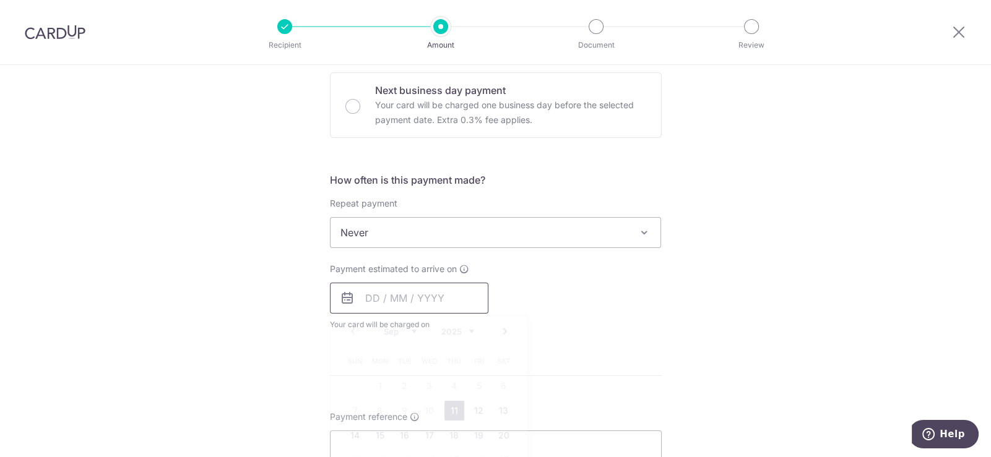
click at [368, 299] on input "text" at bounding box center [409, 298] width 158 height 31
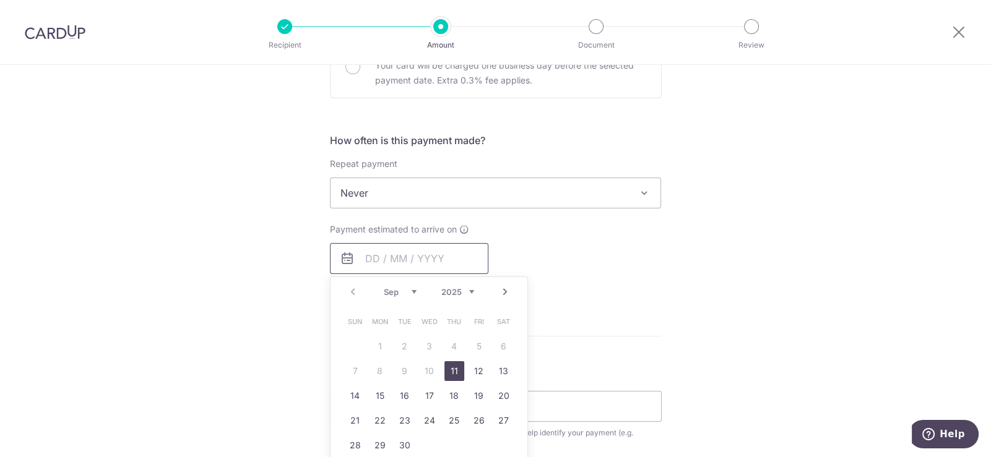
scroll to position [433, 0]
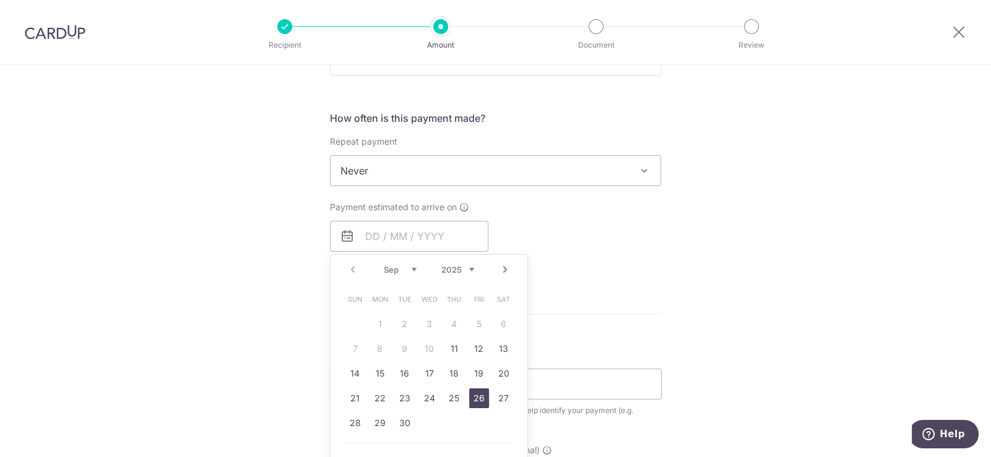
click at [478, 400] on link "26" at bounding box center [479, 399] width 20 height 20
type input "26/09/2025"
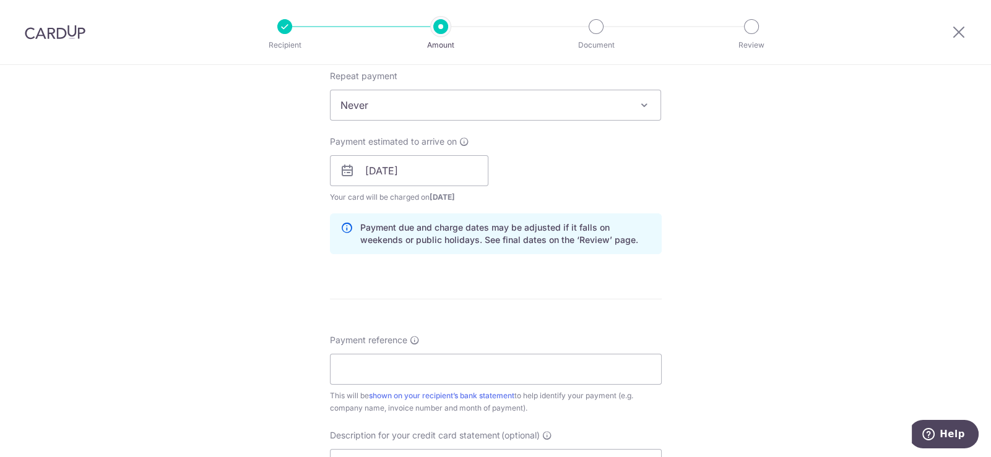
scroll to position [556, 0]
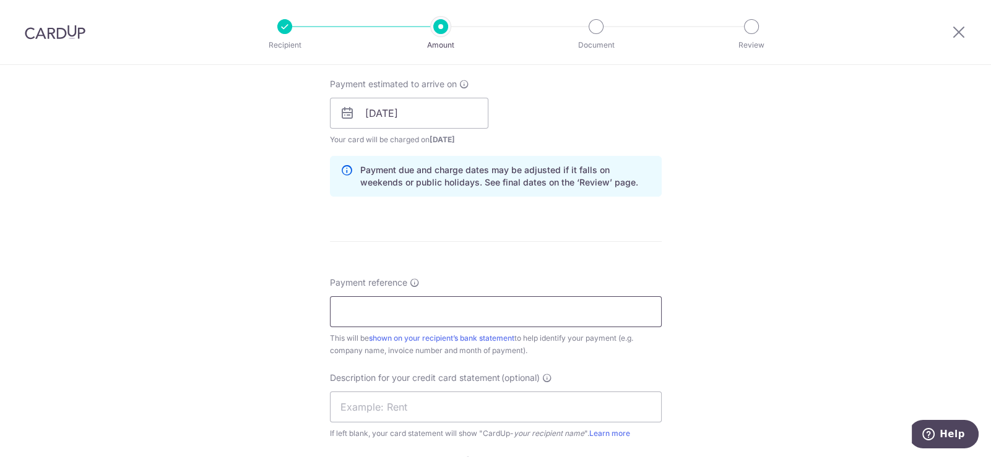
click at [389, 312] on input "Payment reference" at bounding box center [496, 311] width 332 height 31
paste input "euci ce C25022"
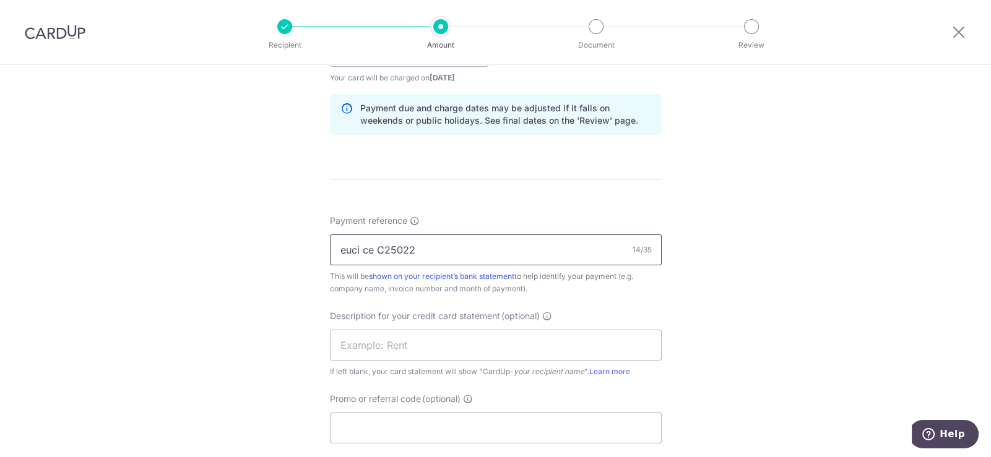
drag, startPoint x: 359, startPoint y: 246, endPoint x: 244, endPoint y: 260, distance: 115.3
click at [253, 259] on div "Tell us more about your payment Enter payment amount SGD 13,850.54 13850.54 GST…" at bounding box center [495, 73] width 991 height 1253
type input "ce C25022"
click at [402, 343] on input "text" at bounding box center [496, 345] width 332 height 31
paste input "euci ce C25022"
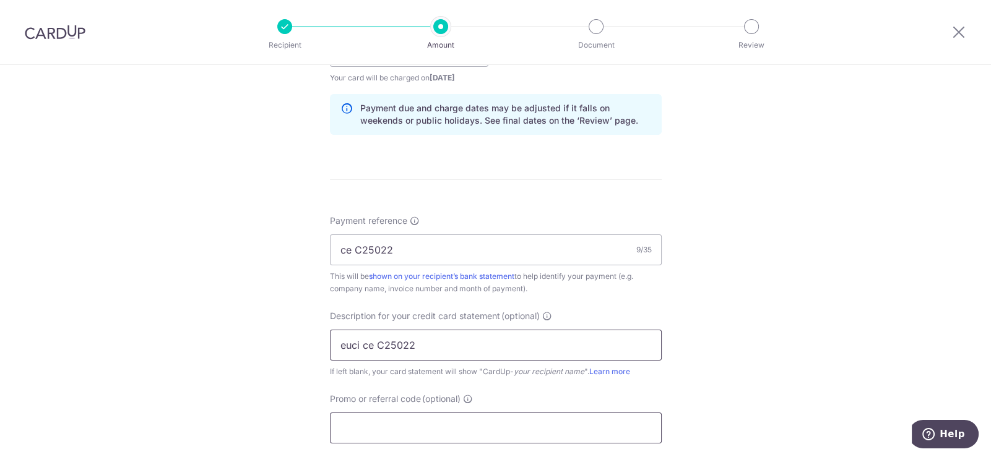
type input "euci ce C25022"
click at [439, 423] on input "Promo or referral code (optional)" at bounding box center [496, 428] width 332 height 31
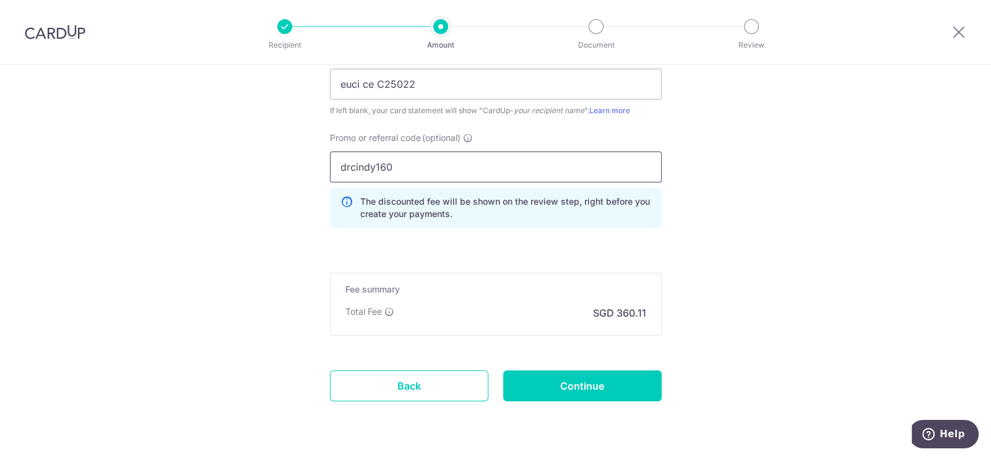
scroll to position [914, 0]
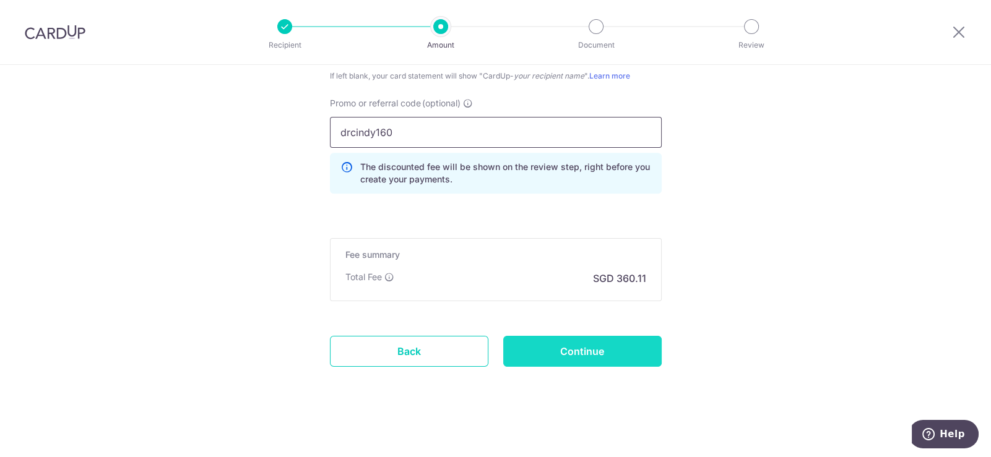
type input "drcindy160"
click at [588, 356] on input "Continue" at bounding box center [582, 351] width 158 height 31
type input "Create Schedule"
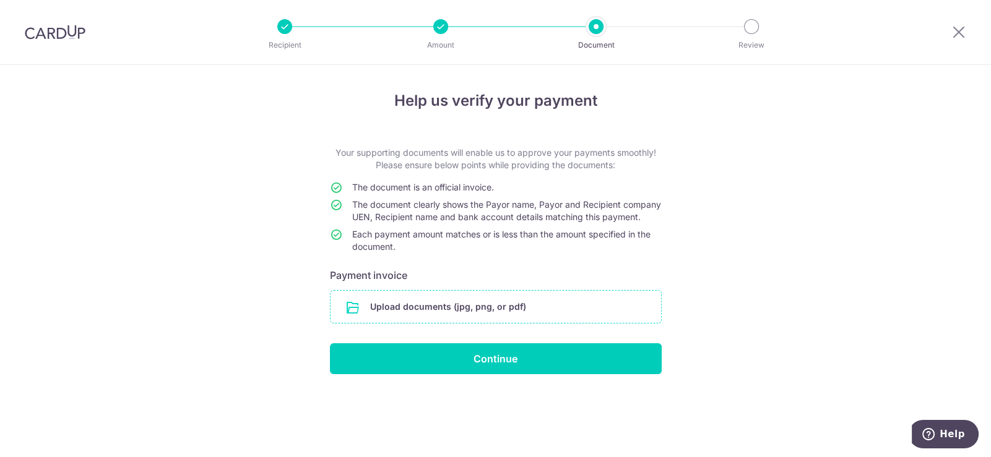
click at [485, 323] on input "file" at bounding box center [495, 307] width 330 height 32
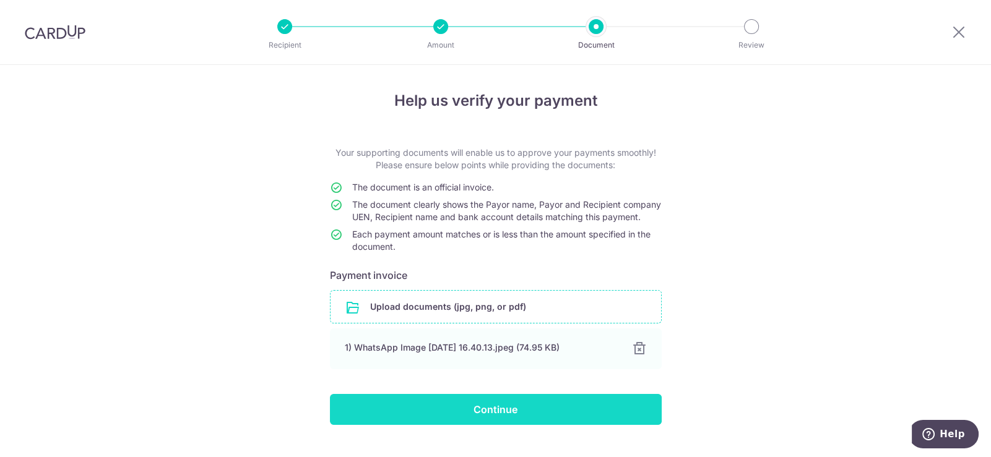
click at [507, 424] on input "Continue" at bounding box center [496, 409] width 332 height 31
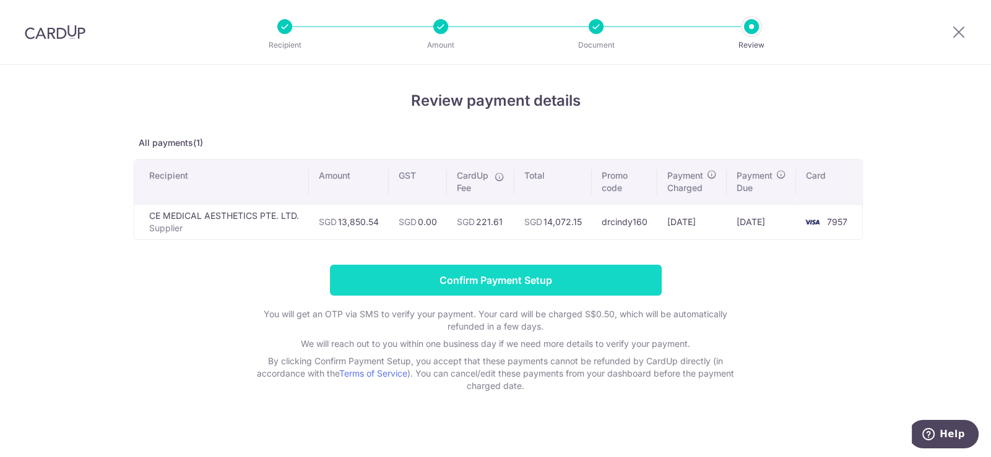
click at [525, 282] on input "Confirm Payment Setup" at bounding box center [496, 280] width 332 height 31
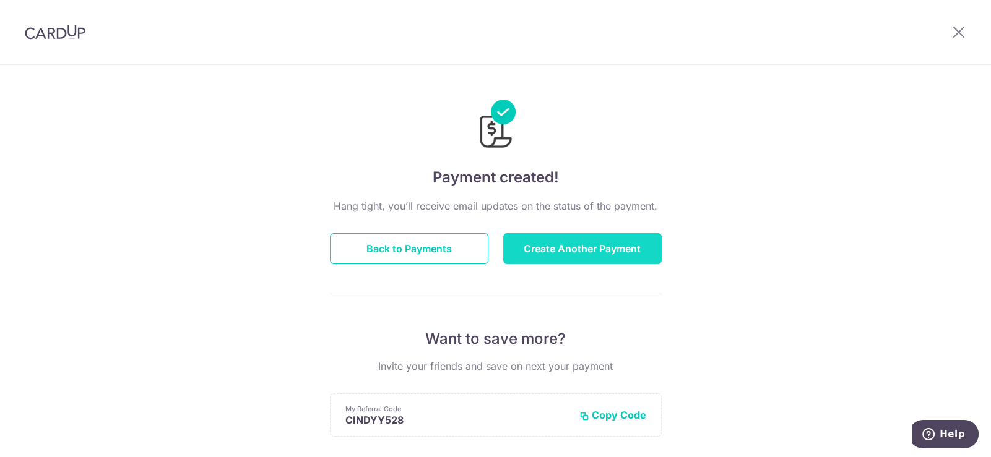
click at [590, 247] on button "Create Another Payment" at bounding box center [582, 248] width 158 height 31
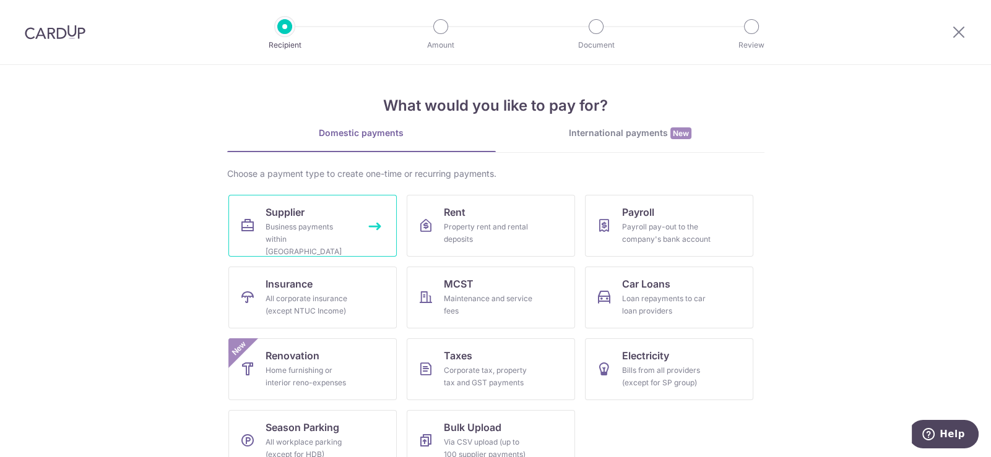
click at [288, 234] on div "Business payments within Singapore" at bounding box center [309, 239] width 89 height 37
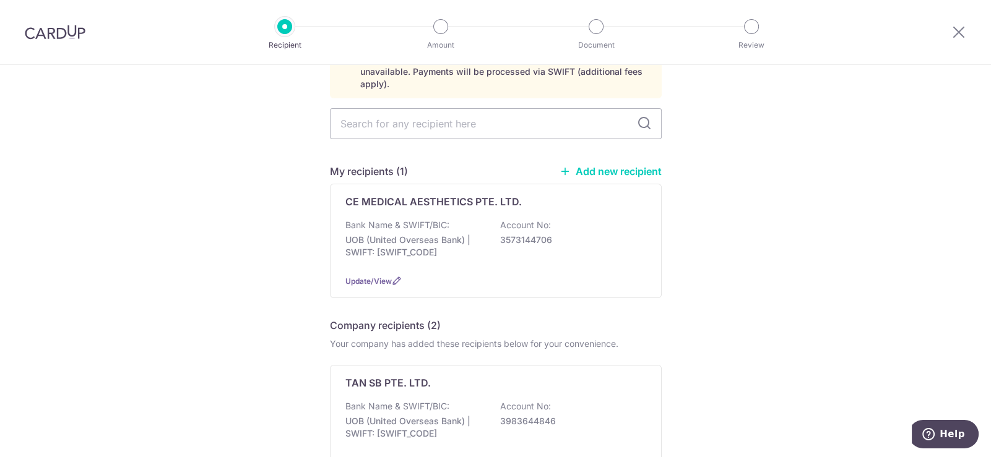
scroll to position [186, 0]
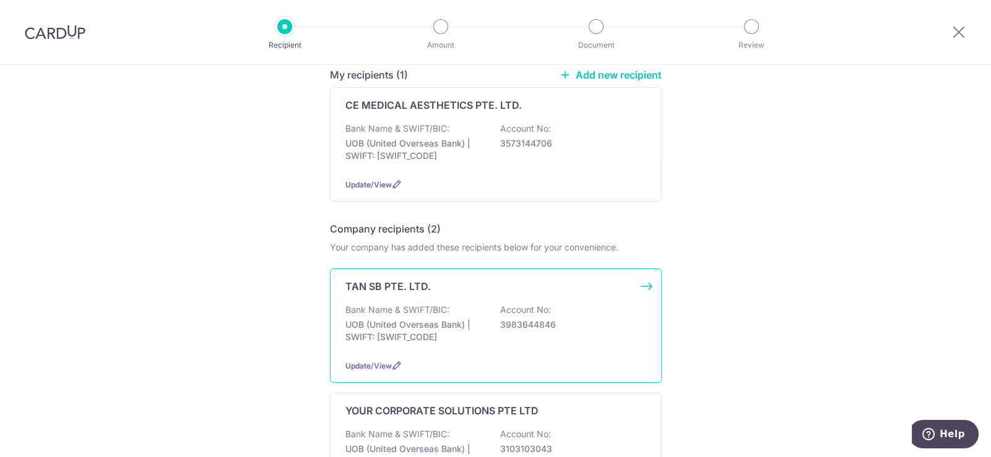
click at [408, 319] on p "UOB (United Overseas Bank) | SWIFT: [SWIFT_CODE]" at bounding box center [414, 331] width 139 height 25
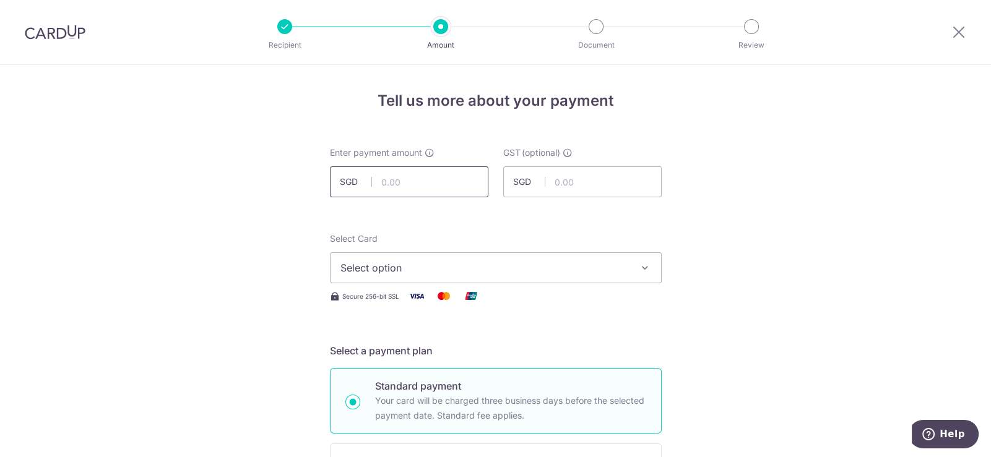
click at [393, 179] on input "text" at bounding box center [409, 181] width 158 height 31
type input "6,151.27"
click at [424, 269] on span "Select option" at bounding box center [484, 267] width 288 height 15
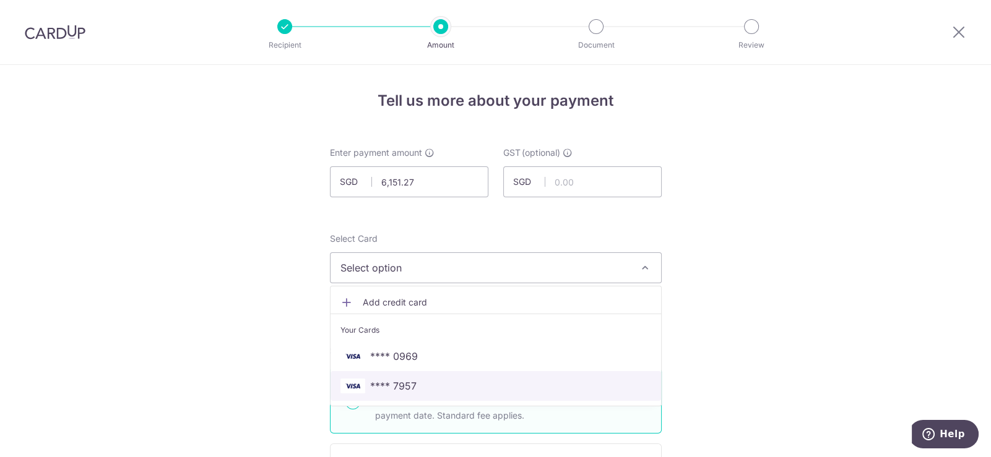
drag, startPoint x: 406, startPoint y: 385, endPoint x: 467, endPoint y: 348, distance: 71.6
click at [406, 385] on span "**** 7957" at bounding box center [393, 386] width 46 height 15
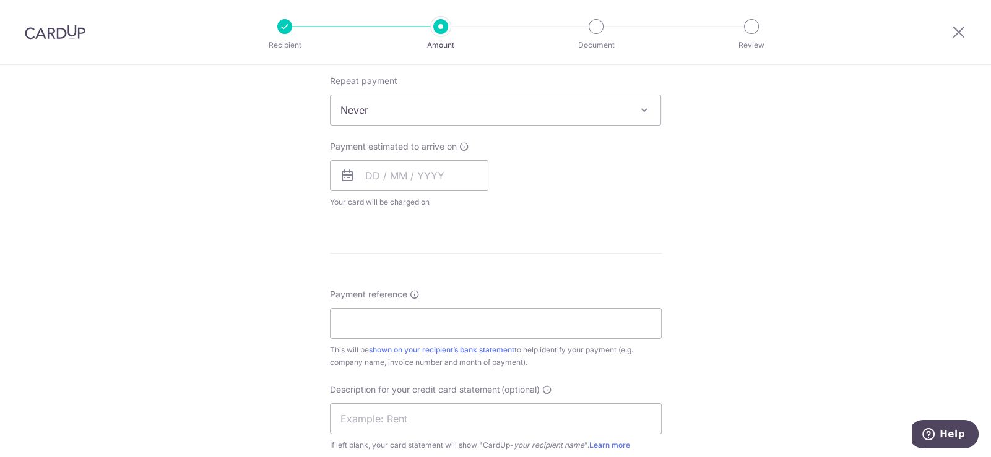
scroll to position [494, 0]
click at [402, 172] on input "text" at bounding box center [409, 175] width 158 height 31
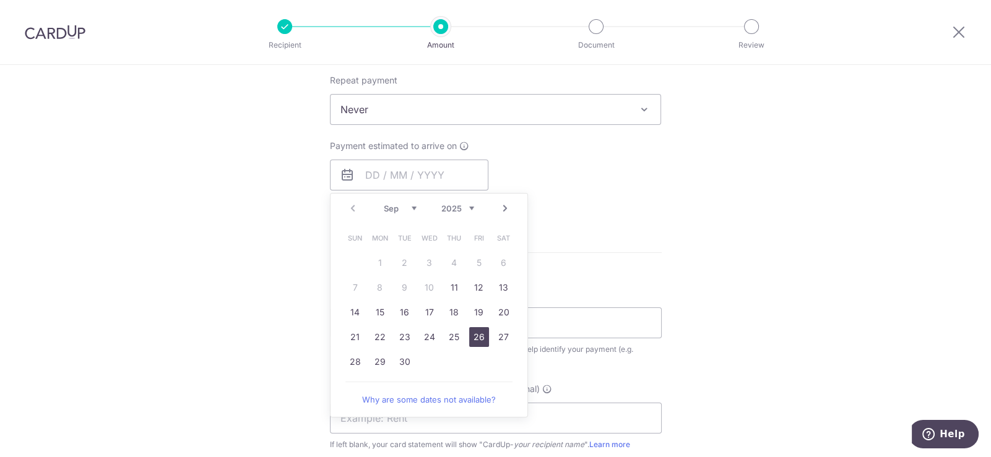
click at [475, 332] on link "26" at bounding box center [479, 337] width 20 height 20
type input "26/09/2025"
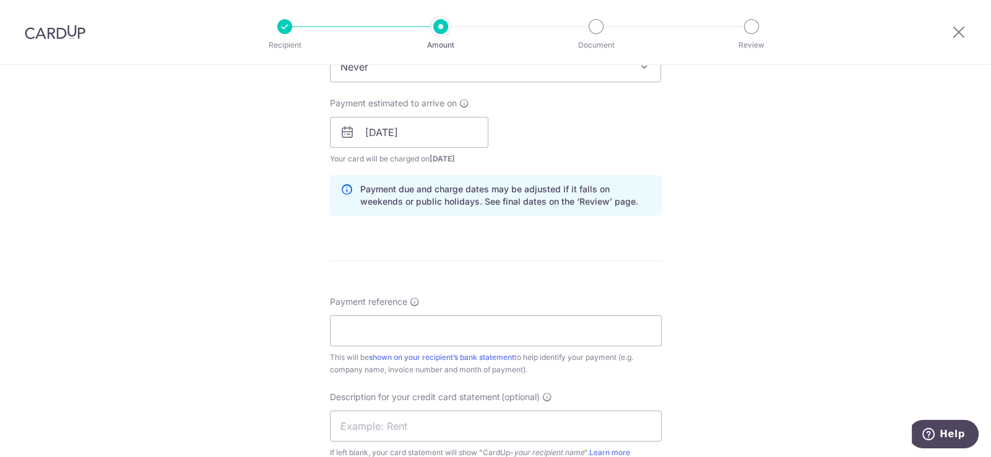
scroll to position [556, 0]
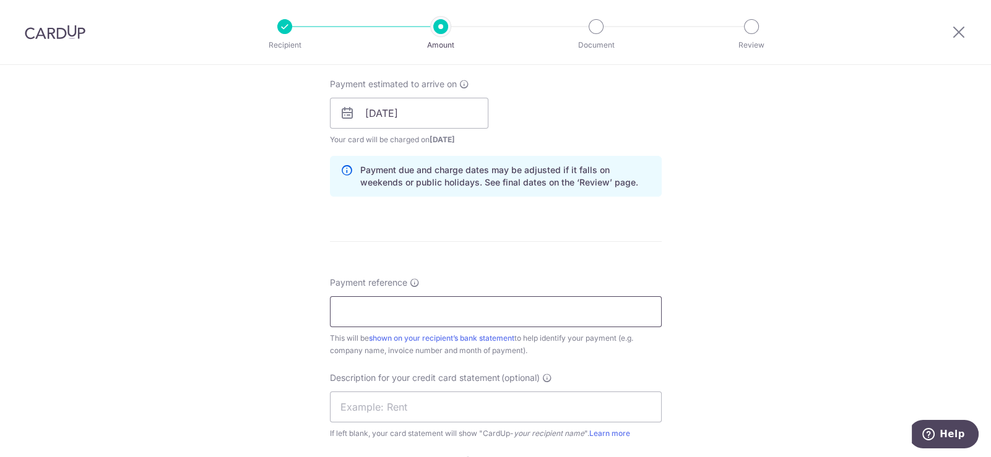
click at [409, 318] on input "Payment reference" at bounding box center [496, 311] width 332 height 31
paste input "euci tsb t25028"
drag, startPoint x: 359, startPoint y: 307, endPoint x: 288, endPoint y: 321, distance: 72.6
click at [291, 319] on div "Tell us more about your payment Enter payment amount SGD 6,151.27 6151.27 GST (…" at bounding box center [495, 135] width 991 height 1253
type input "tsb t25028"
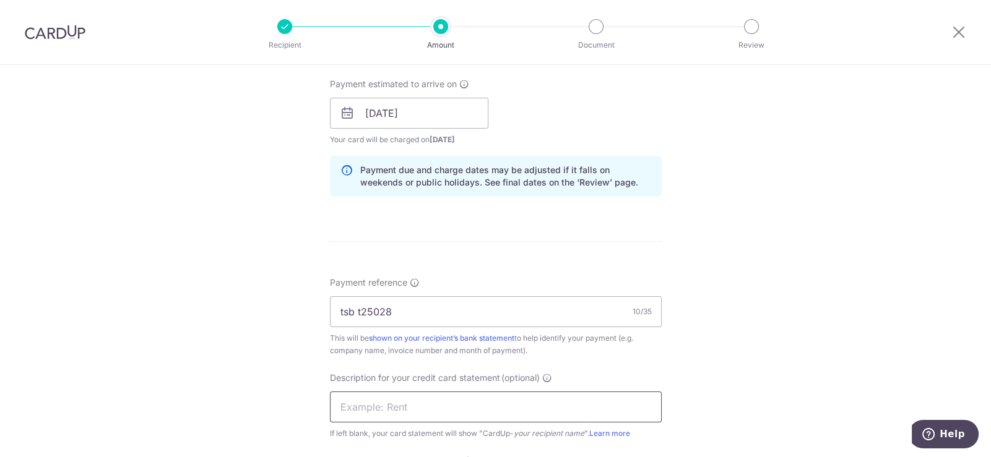
click at [413, 408] on input "text" at bounding box center [496, 407] width 332 height 31
paste input "euci tsb t25028"
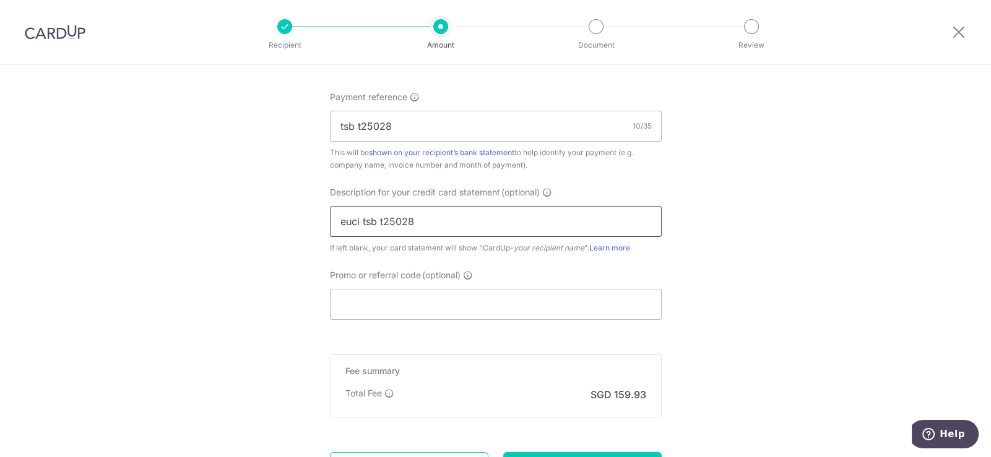
scroll to position [742, 0]
type input "euci tsb t25028"
click at [443, 306] on input "Promo or referral code (optional)" at bounding box center [496, 303] width 332 height 31
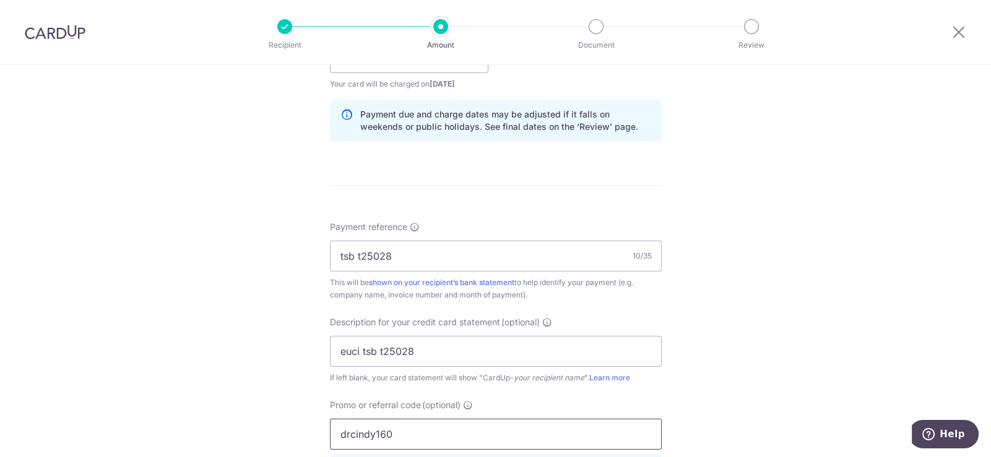
scroll to position [914, 0]
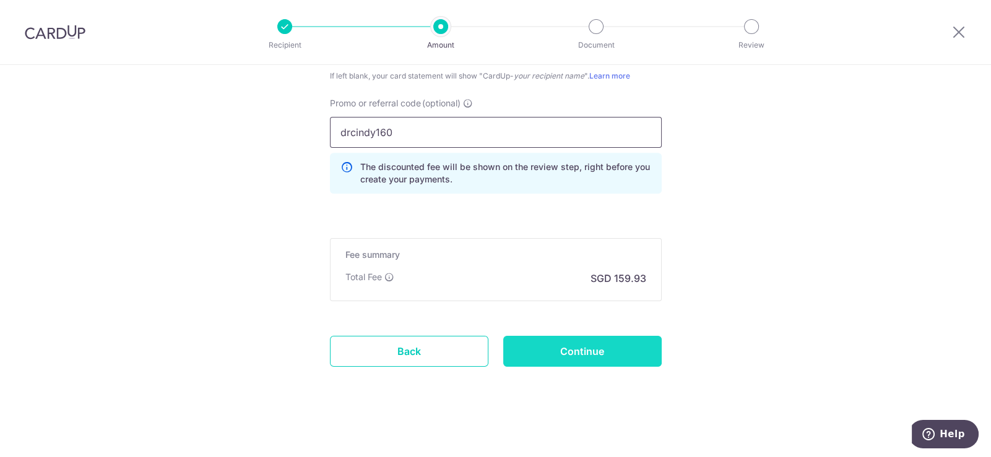
type input "drcindy160"
click at [609, 351] on input "Continue" at bounding box center [582, 351] width 158 height 31
type input "Create Schedule"
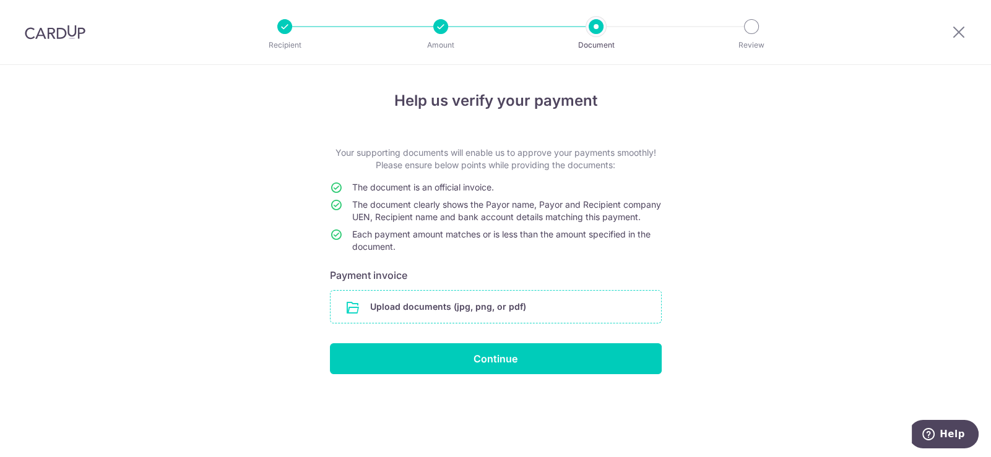
click at [476, 318] on input "file" at bounding box center [495, 307] width 330 height 32
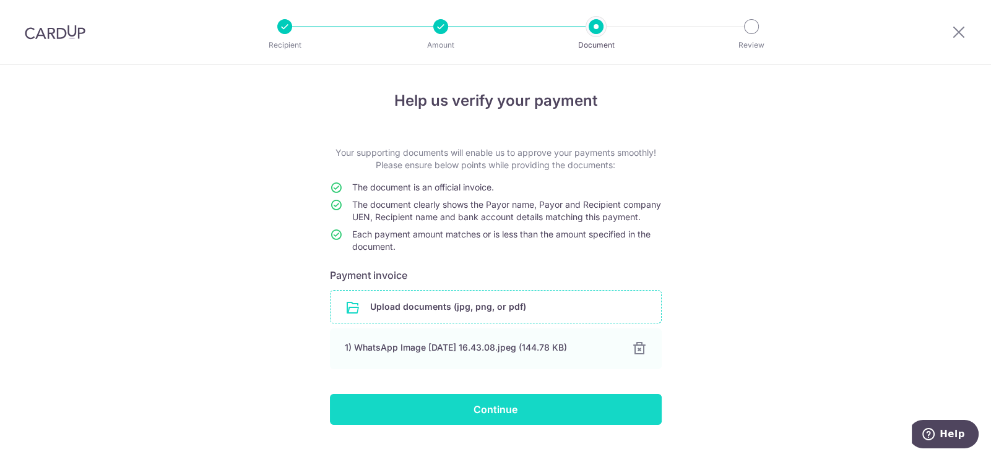
click at [554, 423] on input "Continue" at bounding box center [496, 409] width 332 height 31
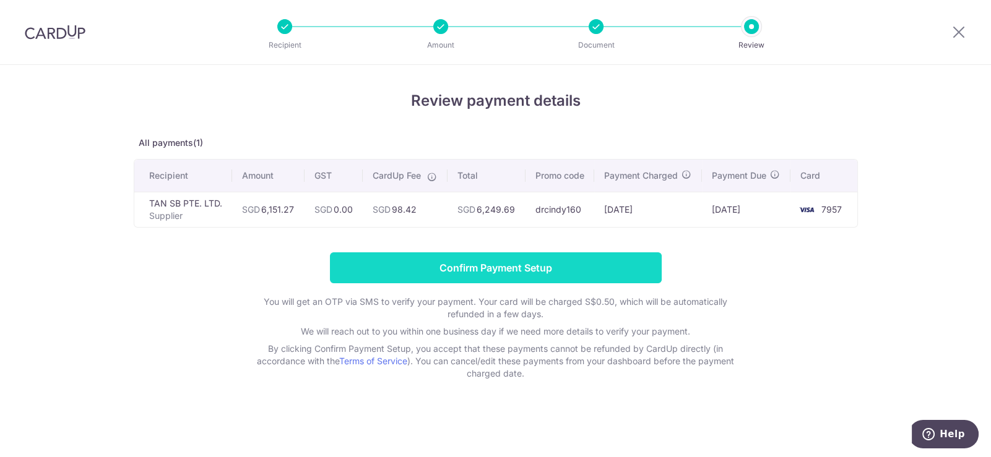
click at [487, 282] on input "Confirm Payment Setup" at bounding box center [496, 267] width 332 height 31
